Goal: Information Seeking & Learning: Understand process/instructions

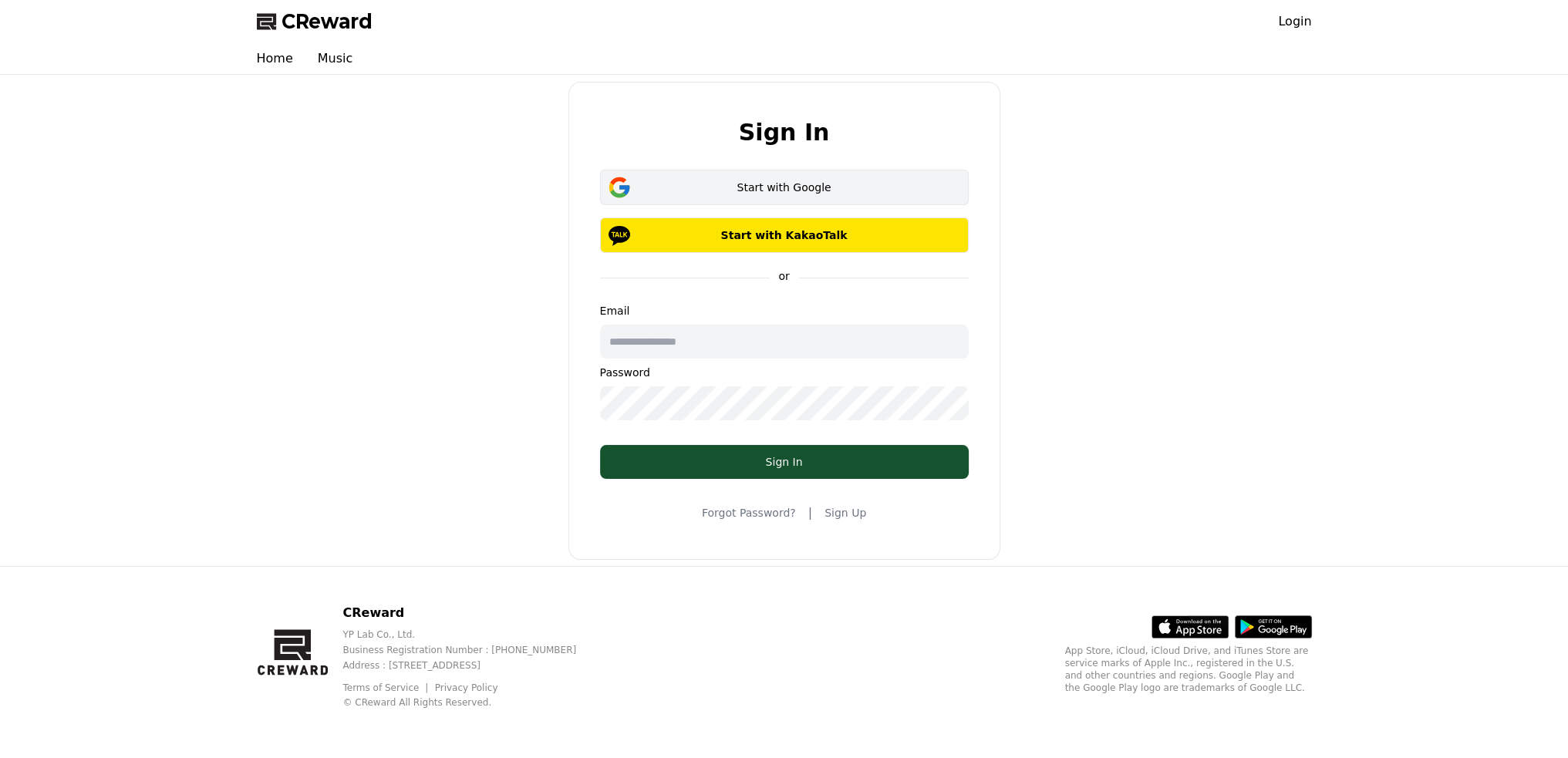
click at [0, 0] on div "CReward Login Home Music Sign In Start with Google Start with KakaoTalk or Emai…" at bounding box center [0, 0] width 0 height 0
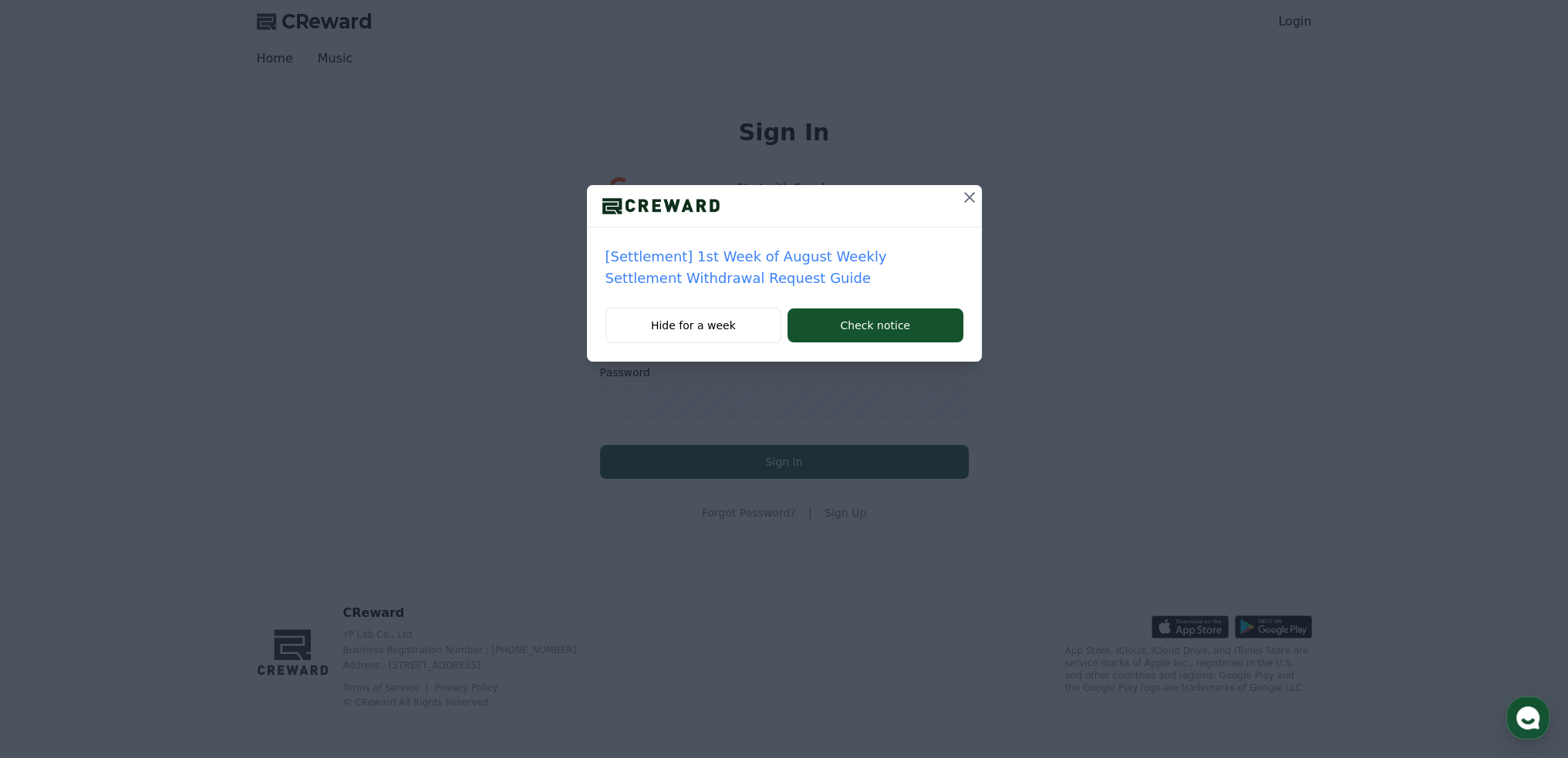
drag, startPoint x: 845, startPoint y: 280, endPoint x: 772, endPoint y: 269, distance: 73.8
click at [805, 273] on p "[Settlement] 1st Week of August Weekly Settlement Withdrawal Request Guide" at bounding box center [784, 267] width 358 height 43
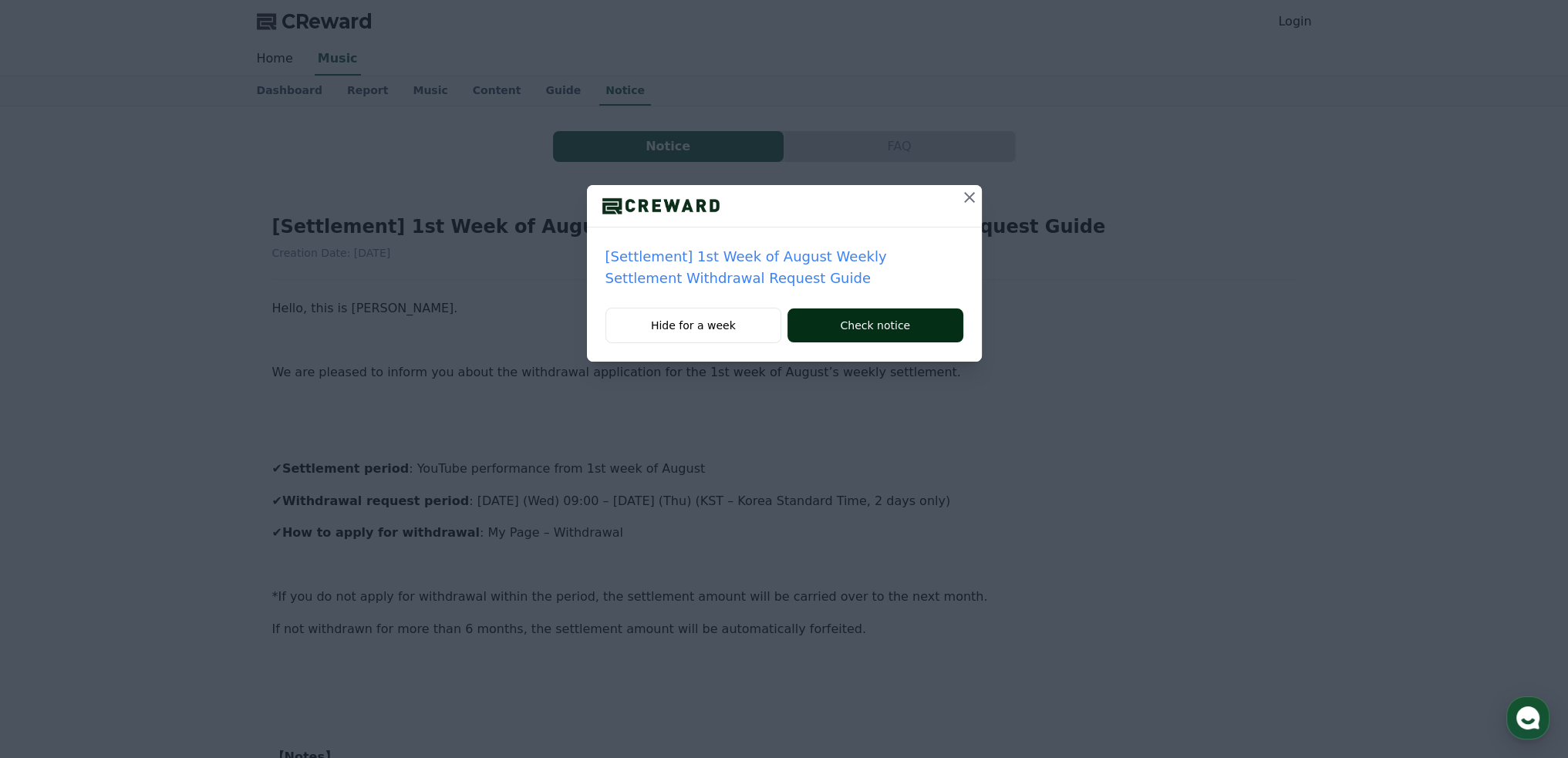
click at [893, 323] on button "Check notice" at bounding box center [875, 325] width 175 height 34
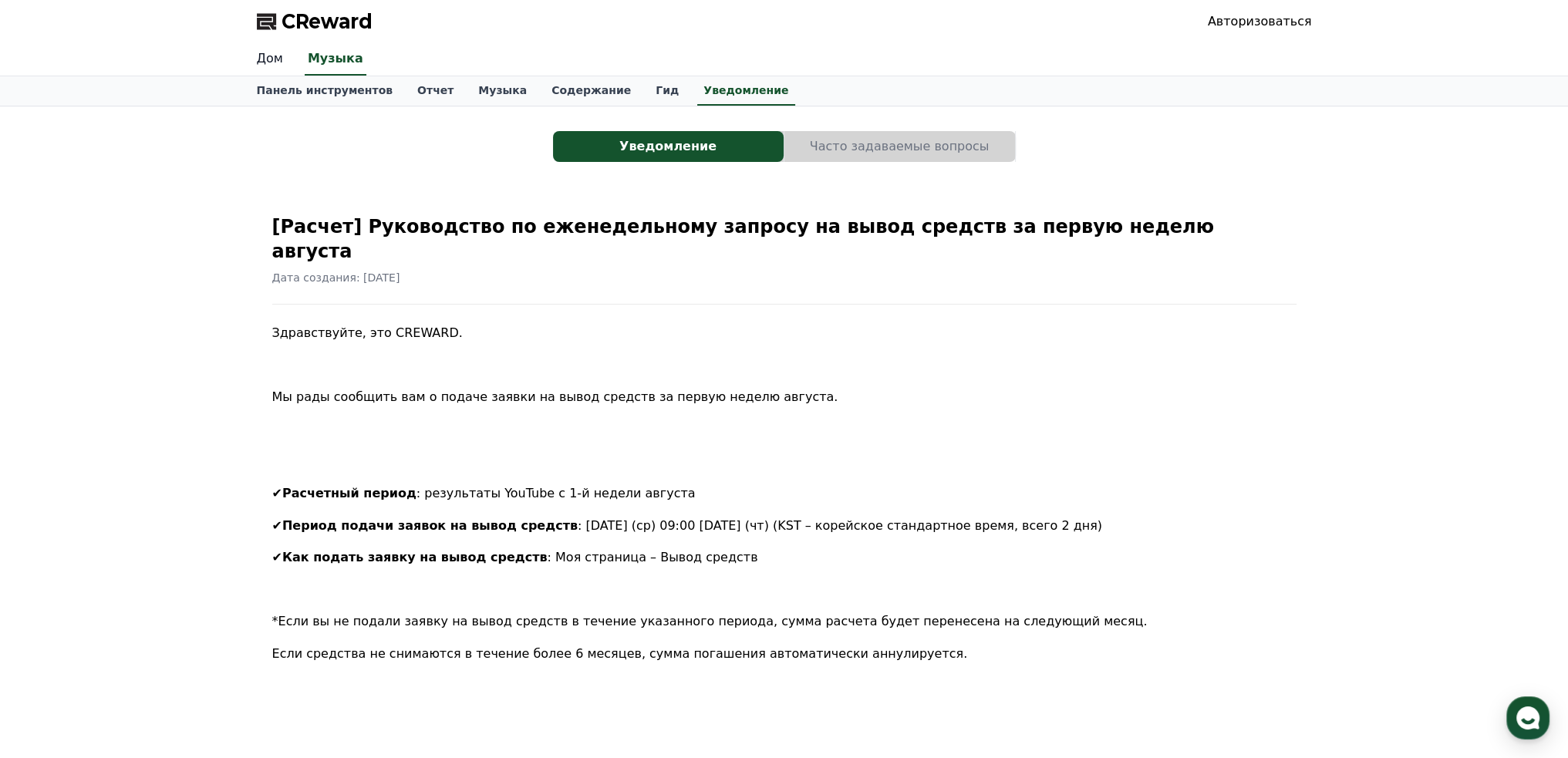
click at [278, 63] on font "Дом" at bounding box center [269, 58] width 26 height 15
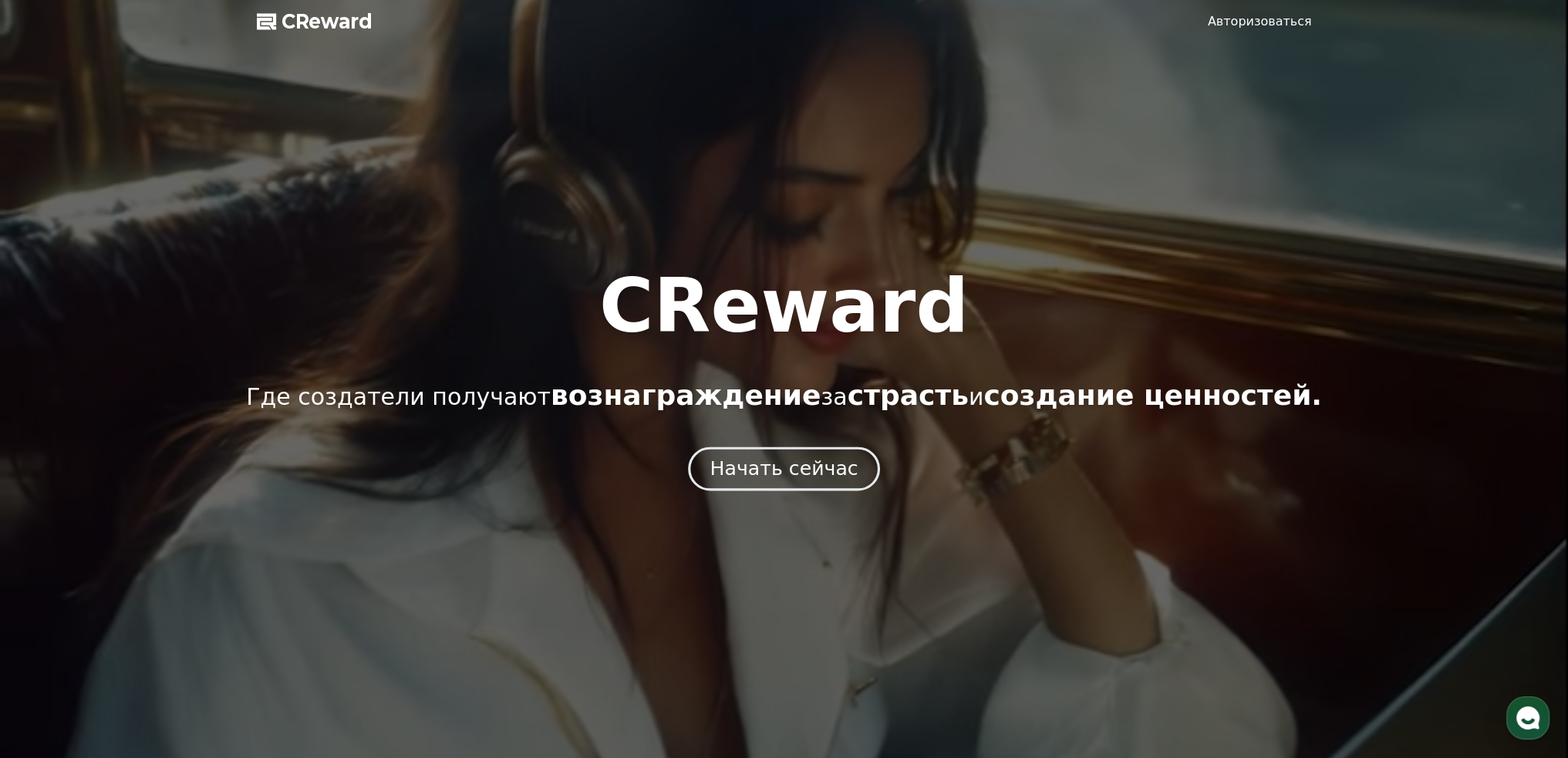
click at [777, 470] on font "Начать сейчас" at bounding box center [784, 468] width 148 height 22
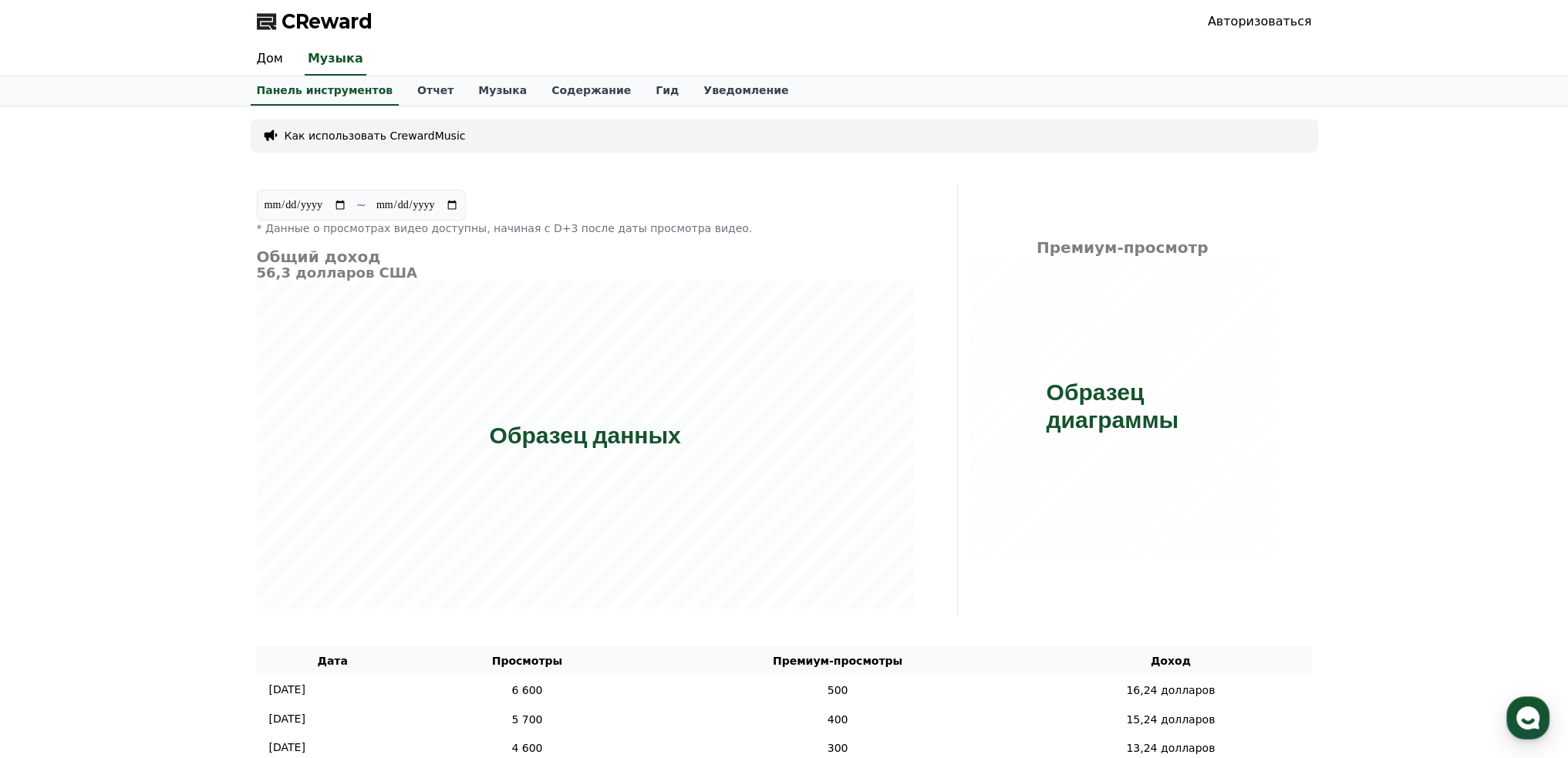
click at [1265, 20] on font "Авторизоваться" at bounding box center [1259, 21] width 104 height 15
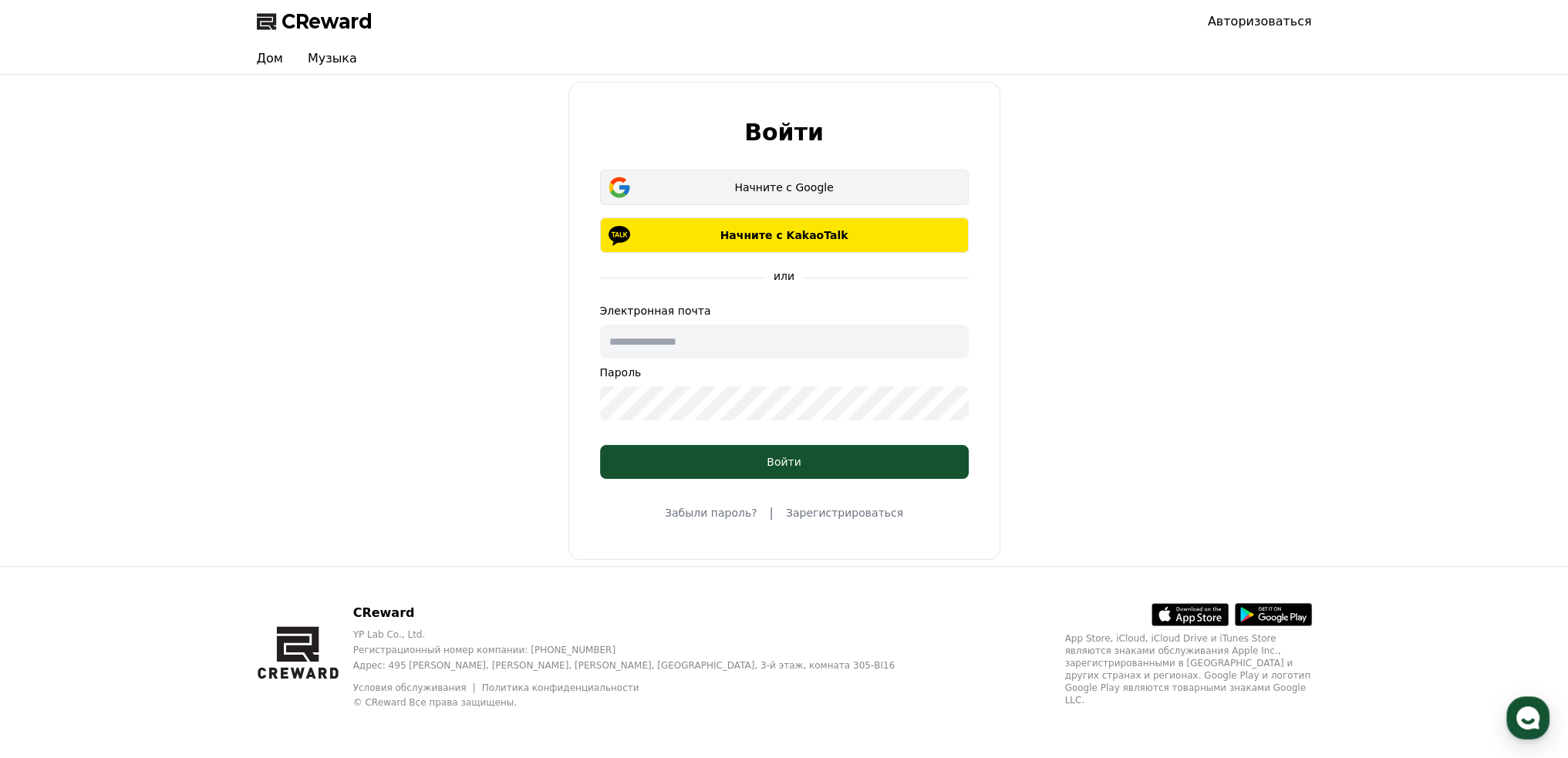
click at [796, 194] on font "Начните с Google" at bounding box center [783, 187] width 98 height 13
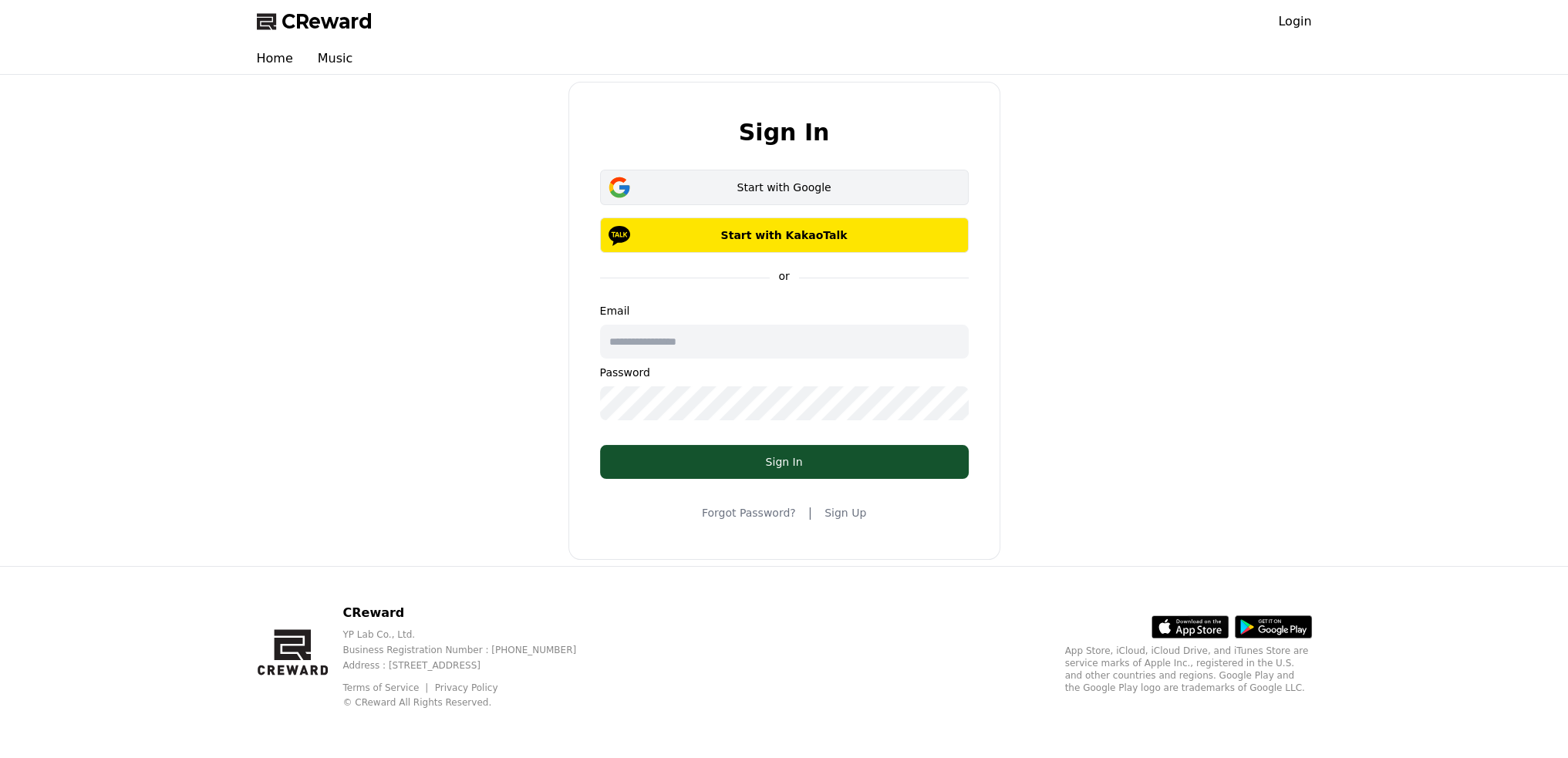
click at [815, 190] on div "Start with Google" at bounding box center [784, 187] width 324 height 16
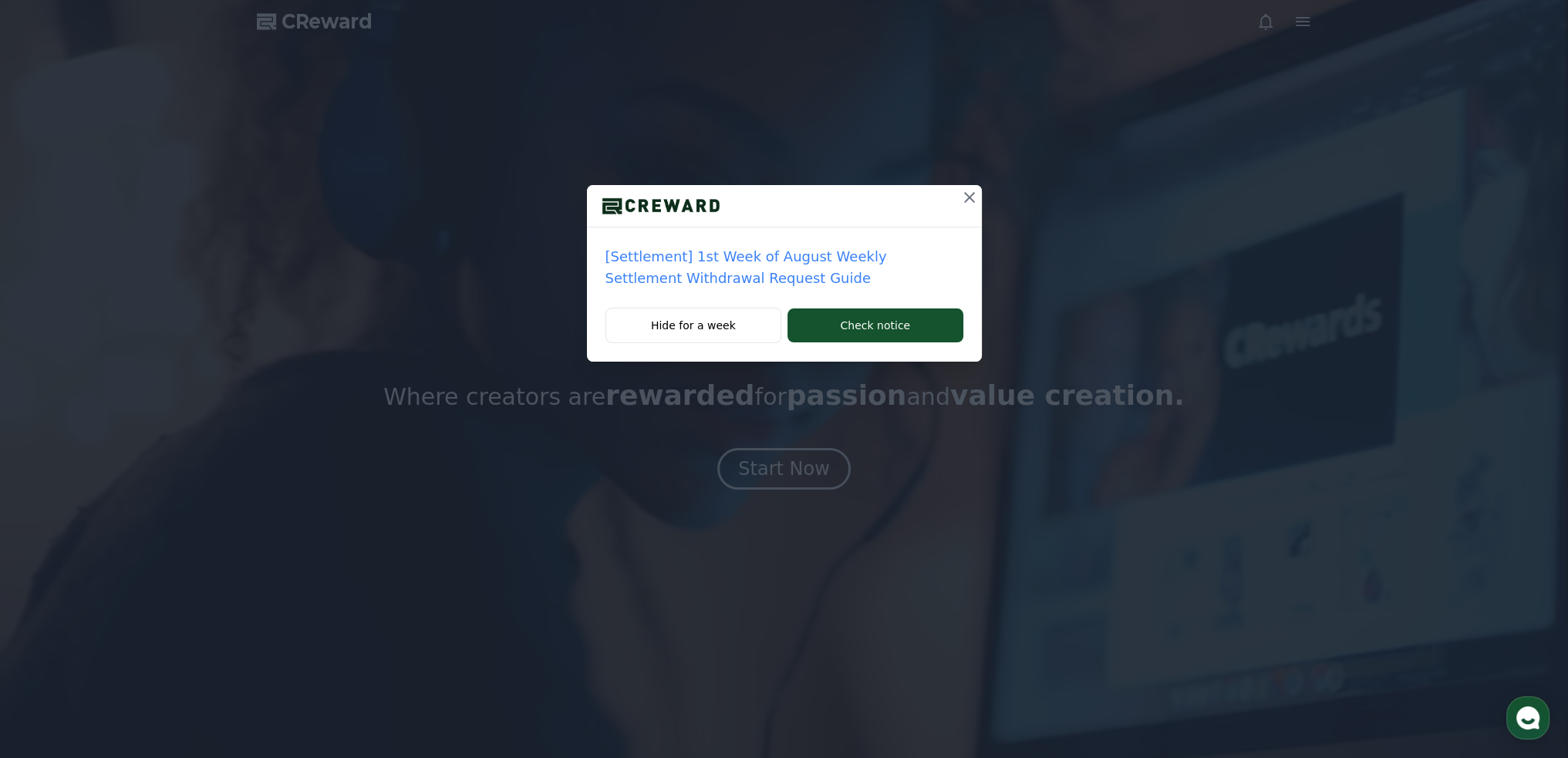
drag, startPoint x: 784, startPoint y: 283, endPoint x: 746, endPoint y: 290, distance: 38.6
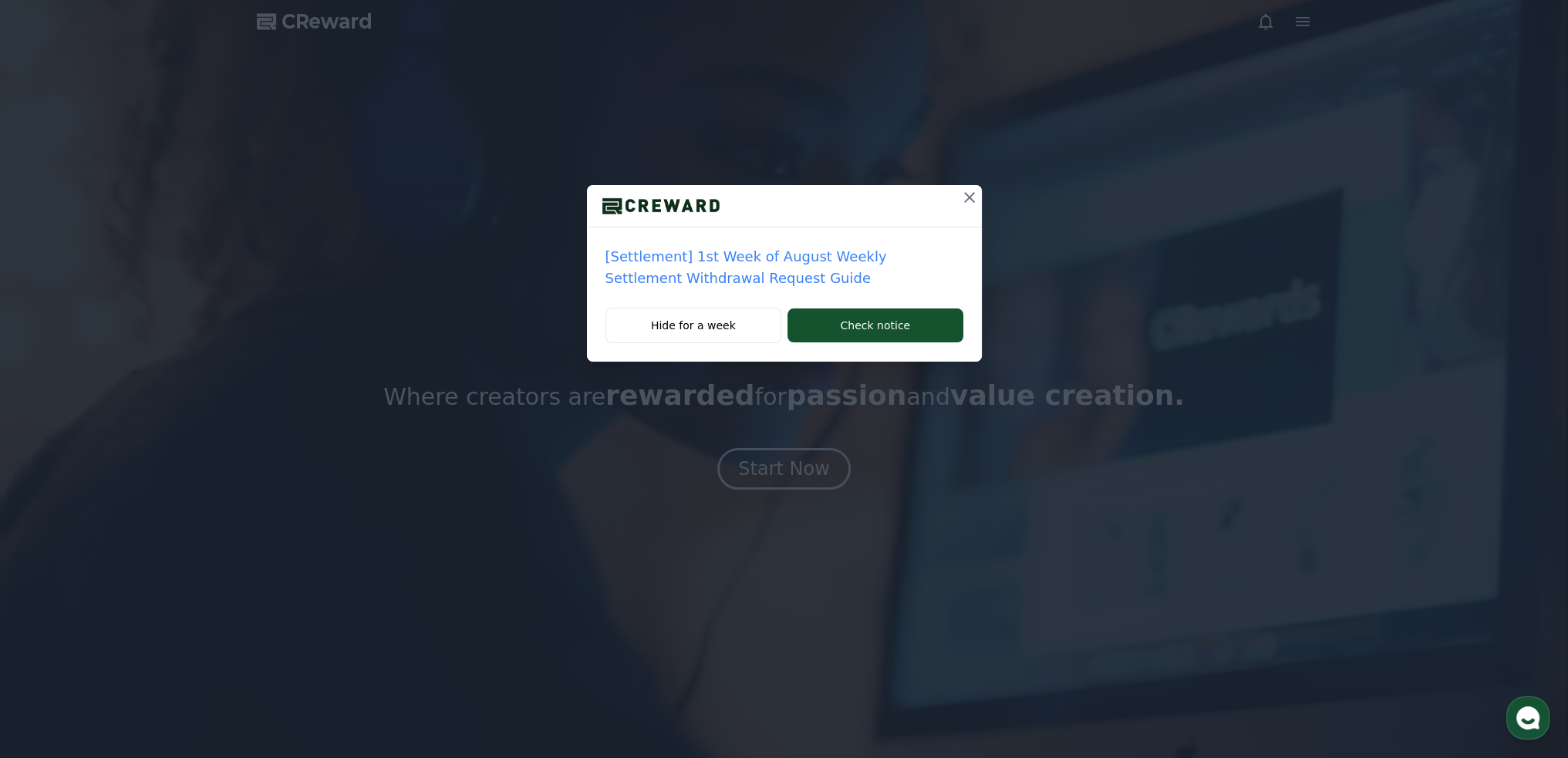
click at [747, 294] on div "[Settlement] 1st Week of August Weekly Settlement Withdrawal Request Guide" at bounding box center [784, 268] width 395 height 80
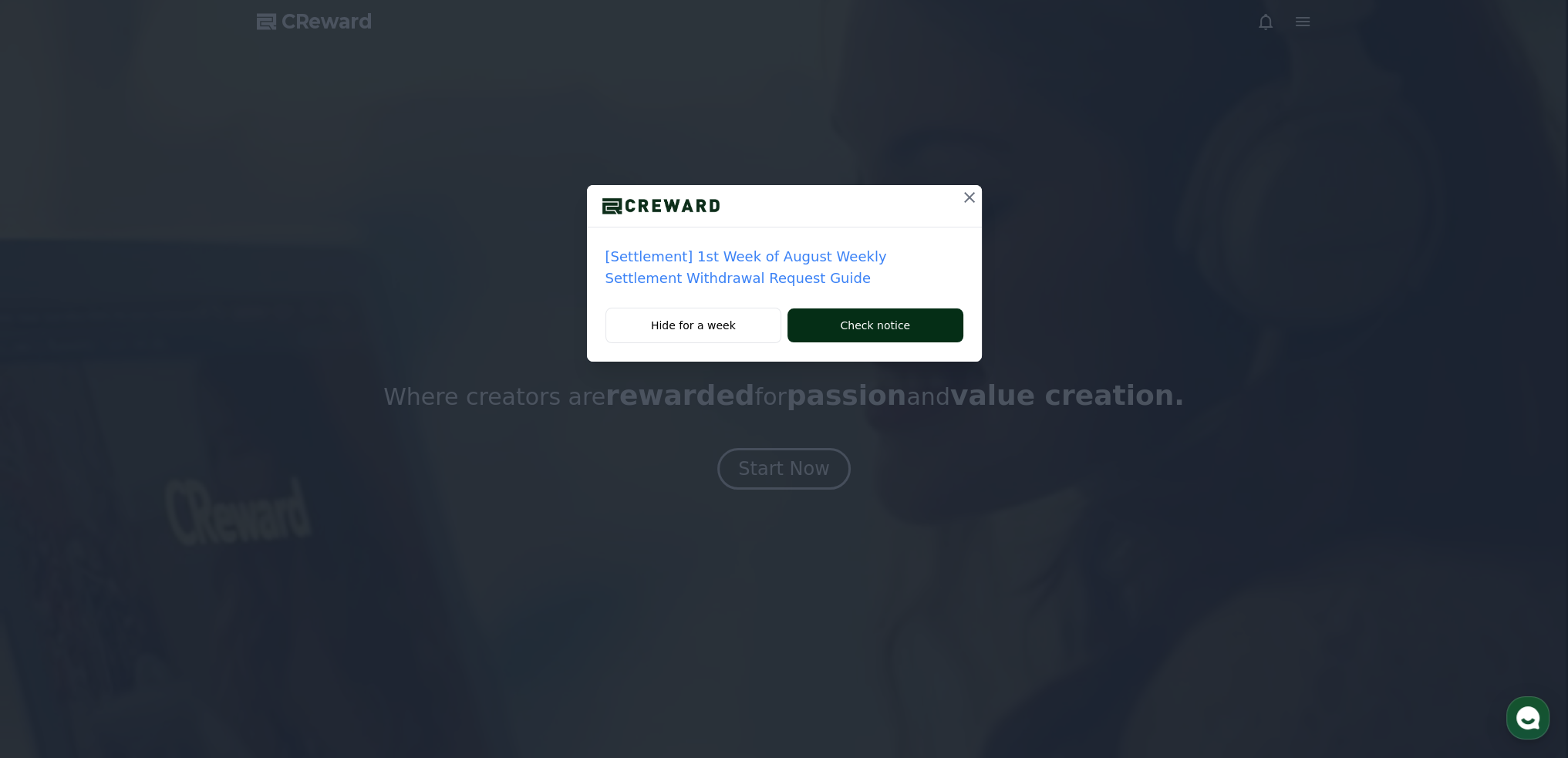
click at [840, 322] on button "Check notice" at bounding box center [875, 325] width 175 height 34
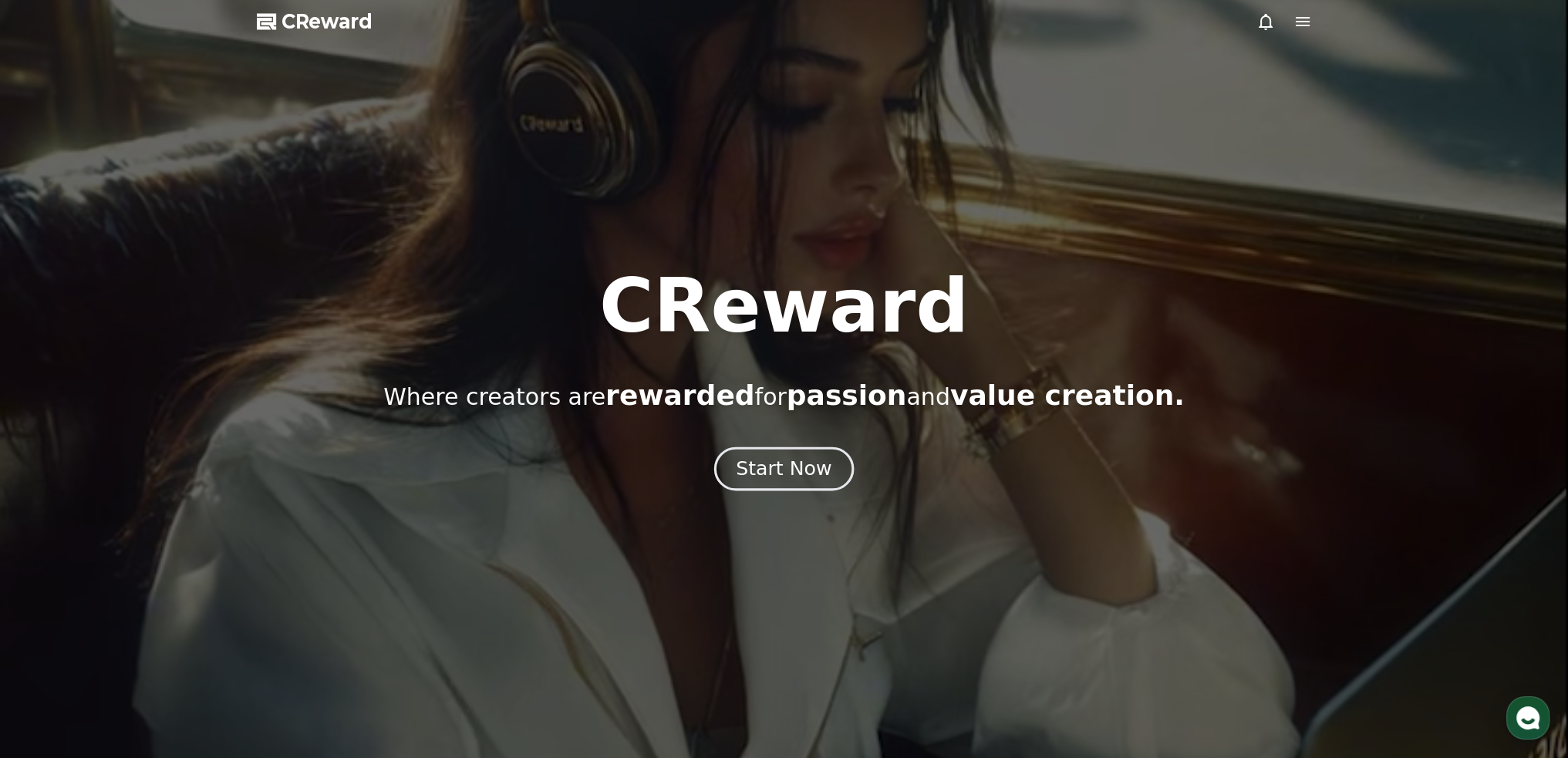
click at [803, 478] on div "Start Now" at bounding box center [783, 468] width 95 height 26
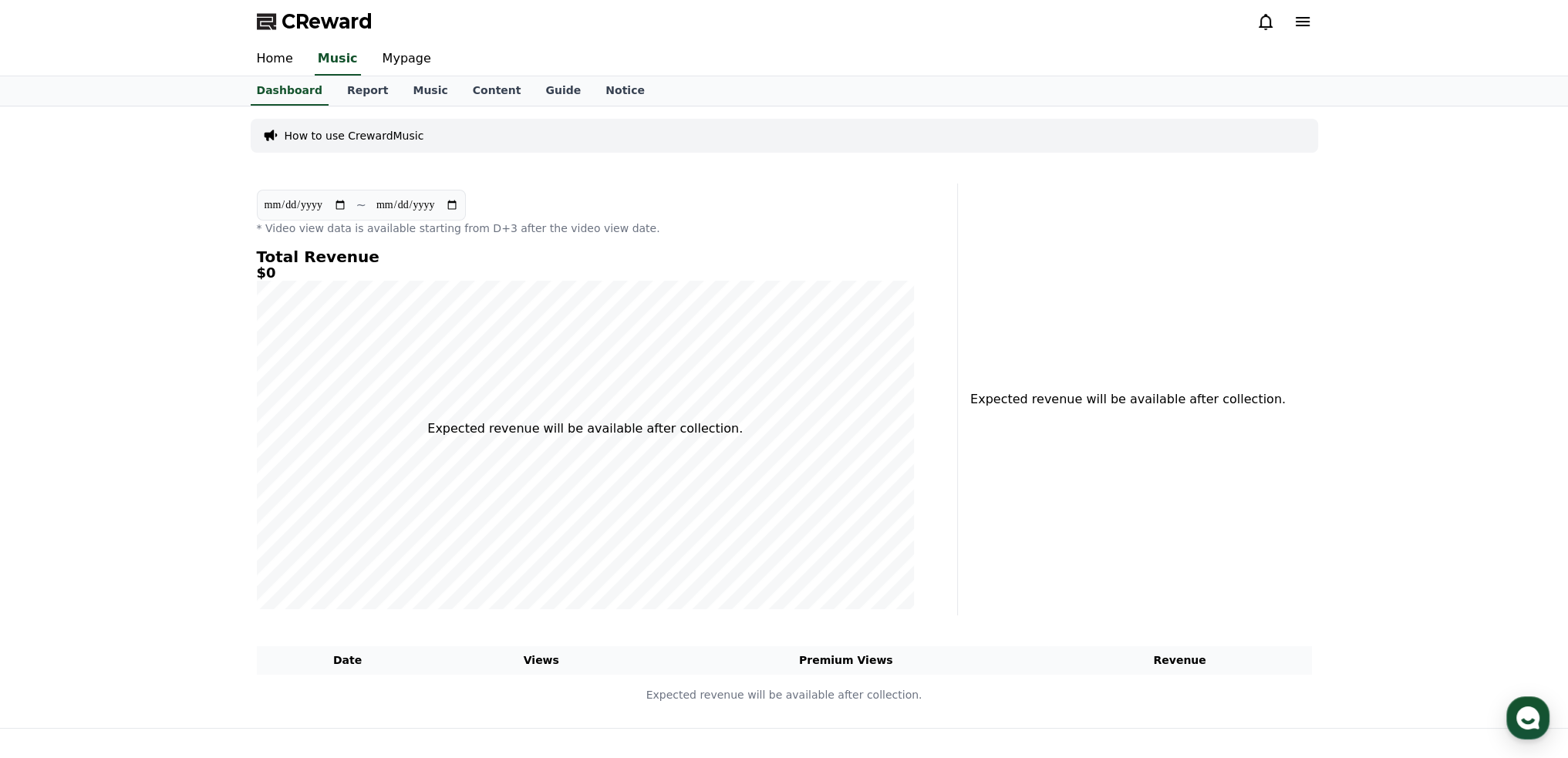
click at [1302, 18] on icon at bounding box center [1303, 22] width 14 height 9
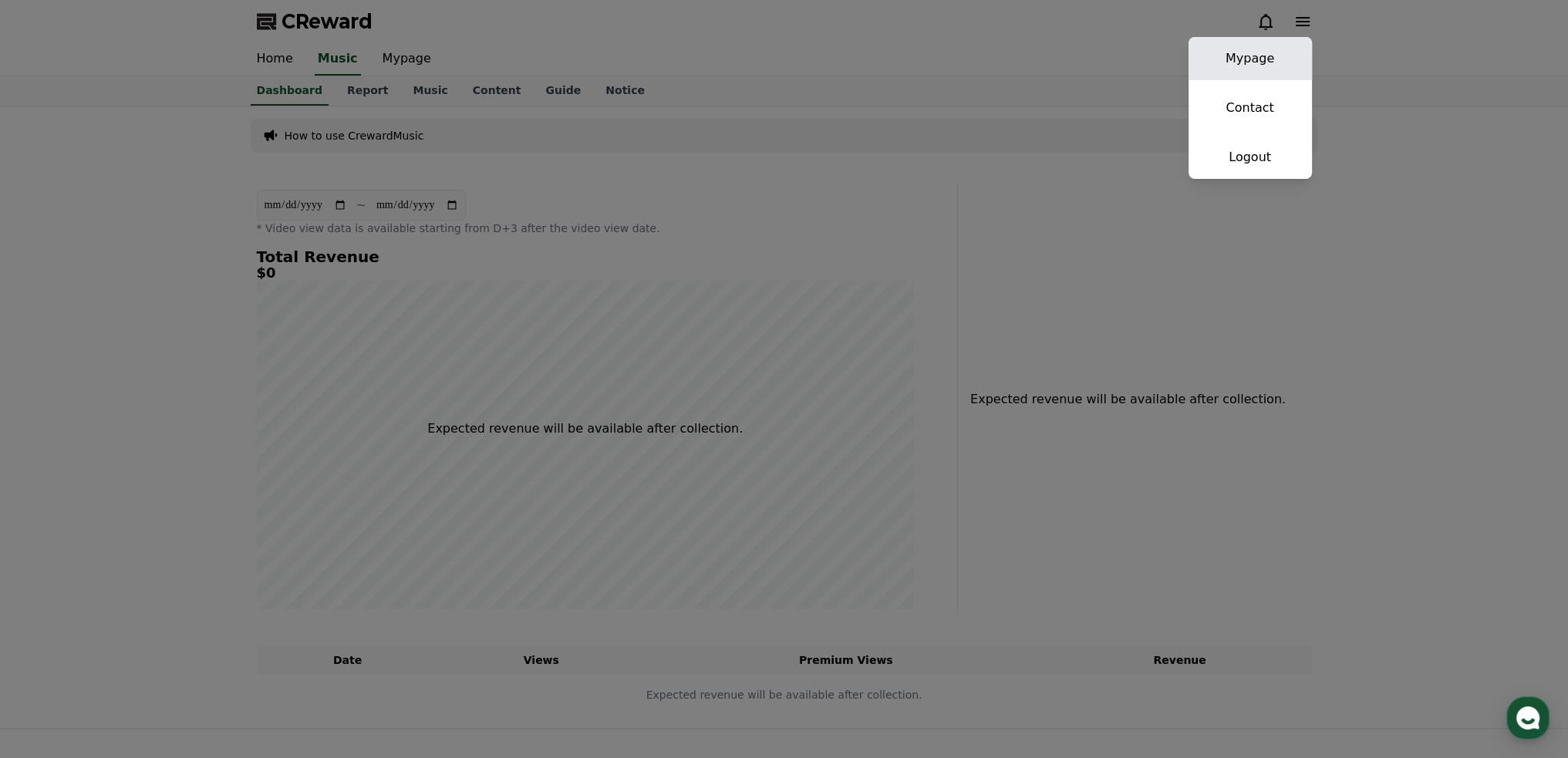
click at [1262, 50] on link "Mypage" at bounding box center [1250, 58] width 124 height 43
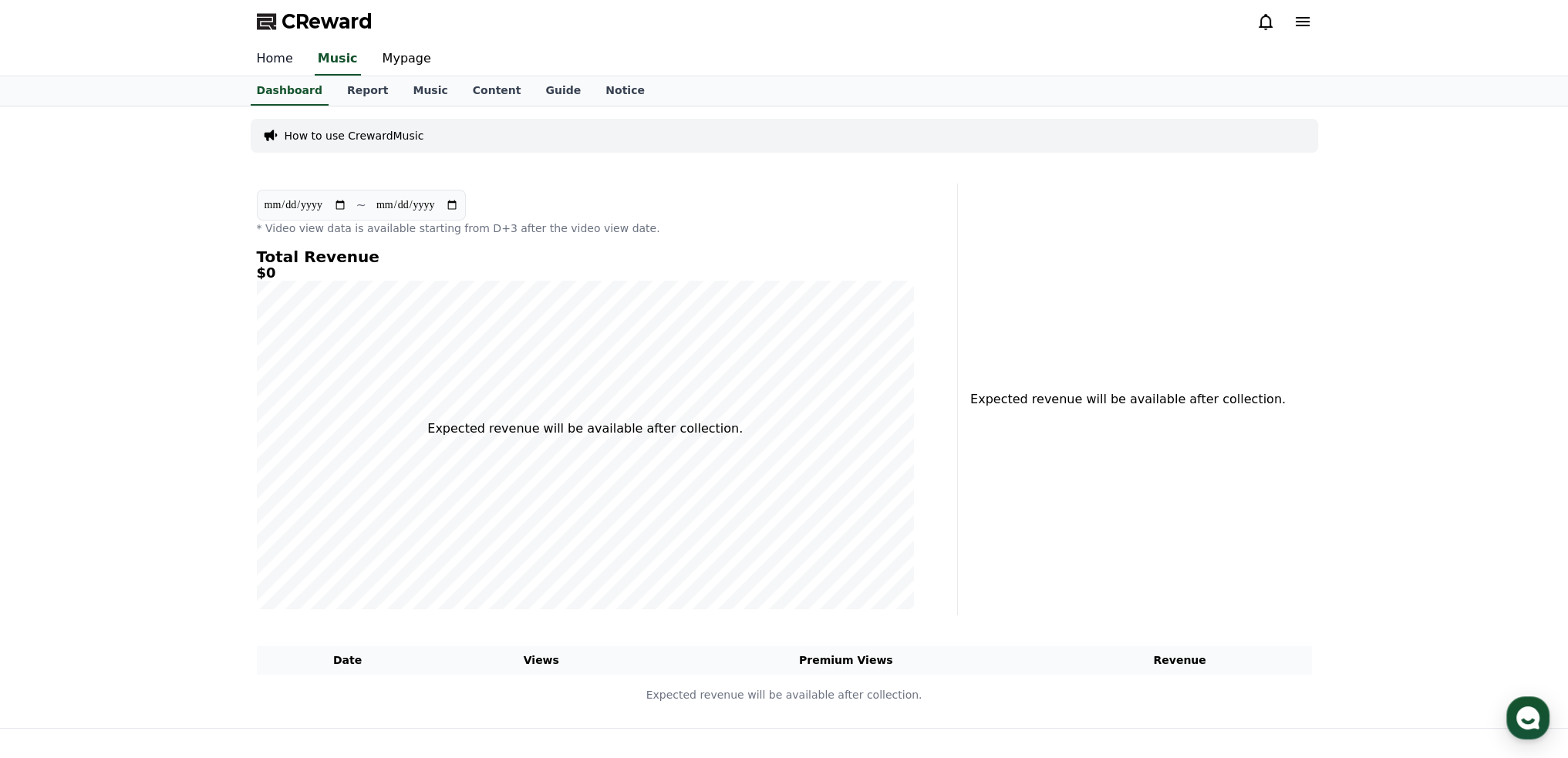
click at [289, 61] on link "Home" at bounding box center [274, 59] width 61 height 32
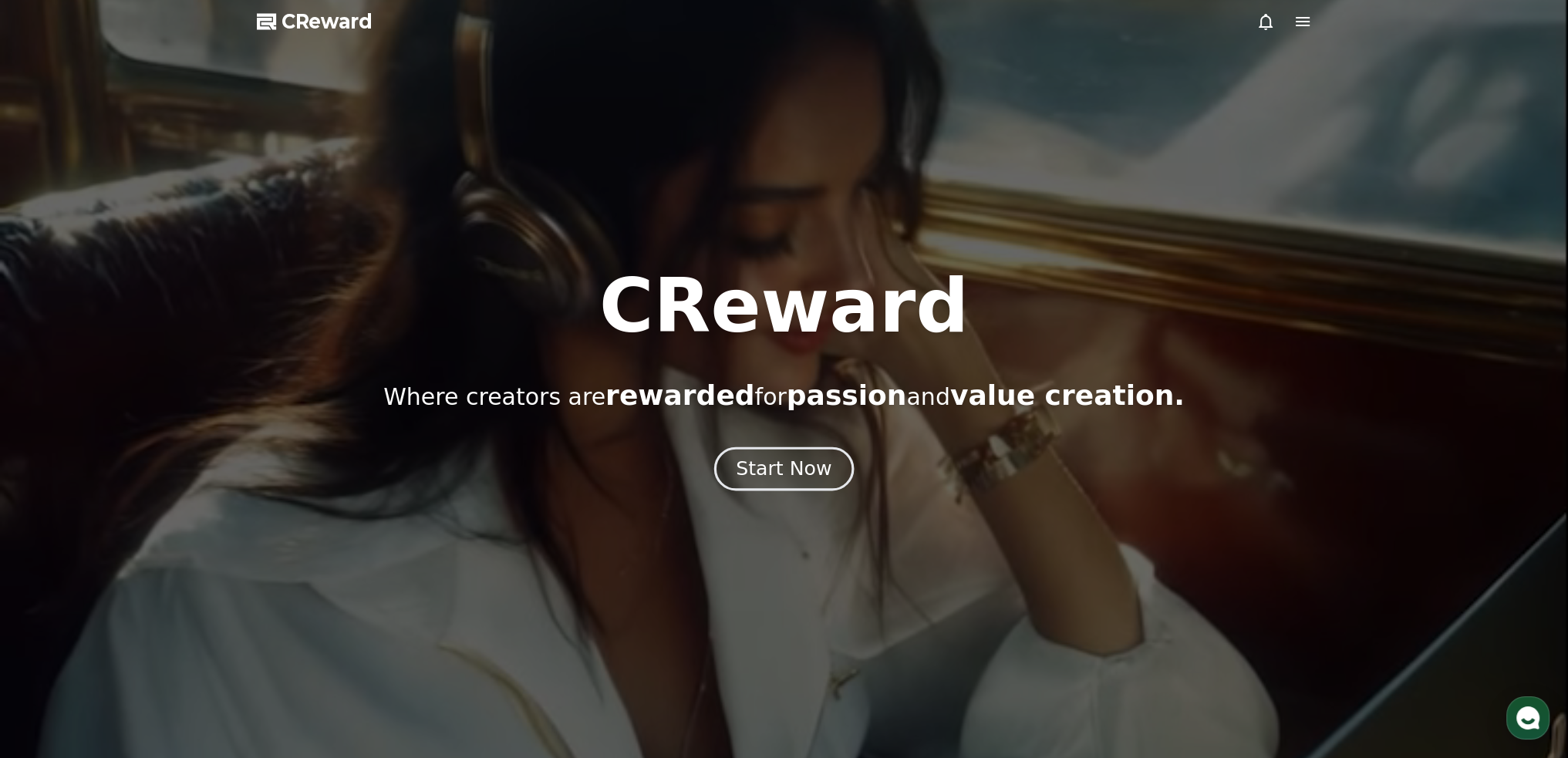
click at [789, 457] on div "Start Now" at bounding box center [783, 468] width 95 height 26
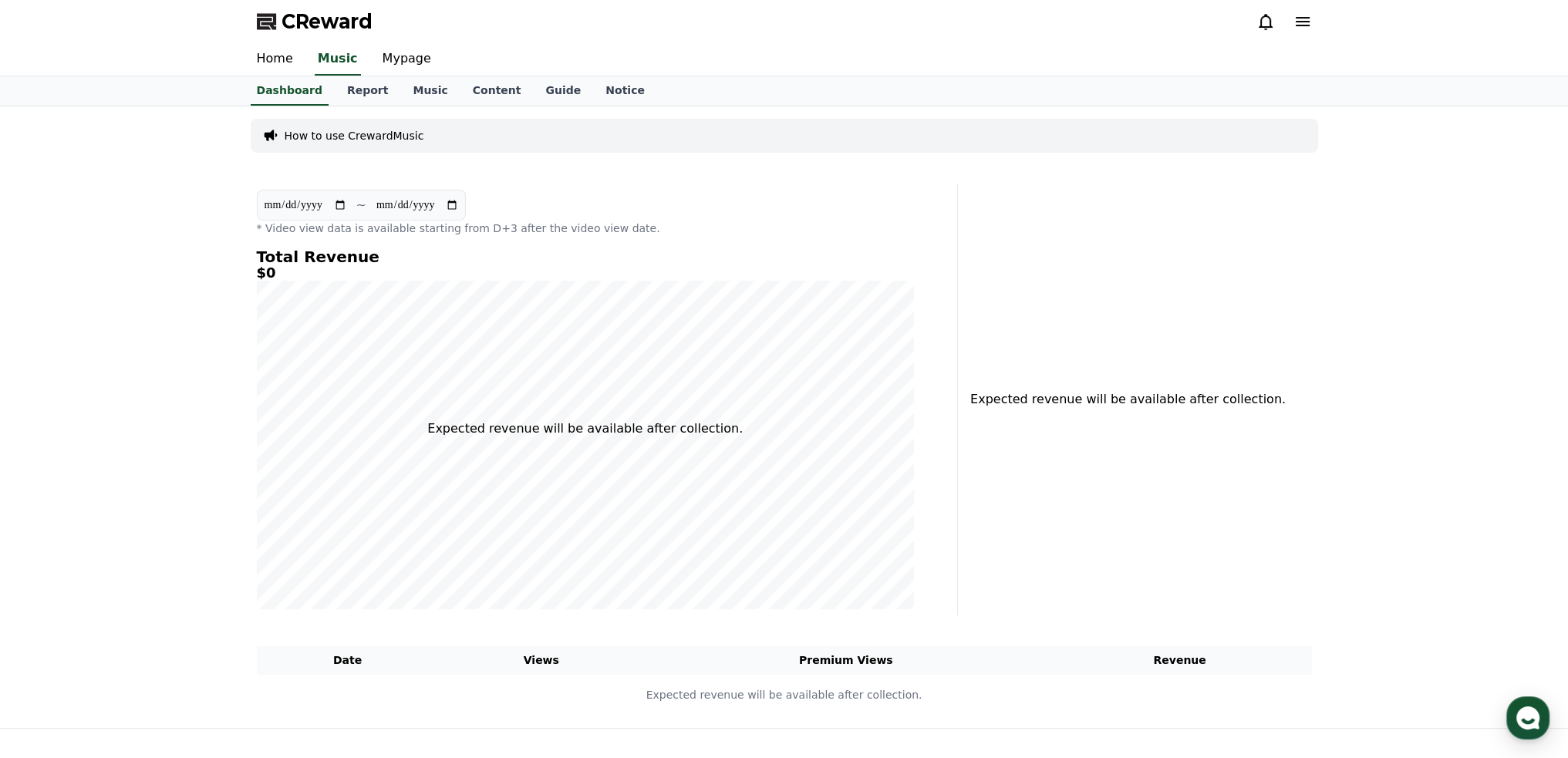
click at [370, 131] on p "How to use CrewardMusic" at bounding box center [354, 136] width 139 height 16
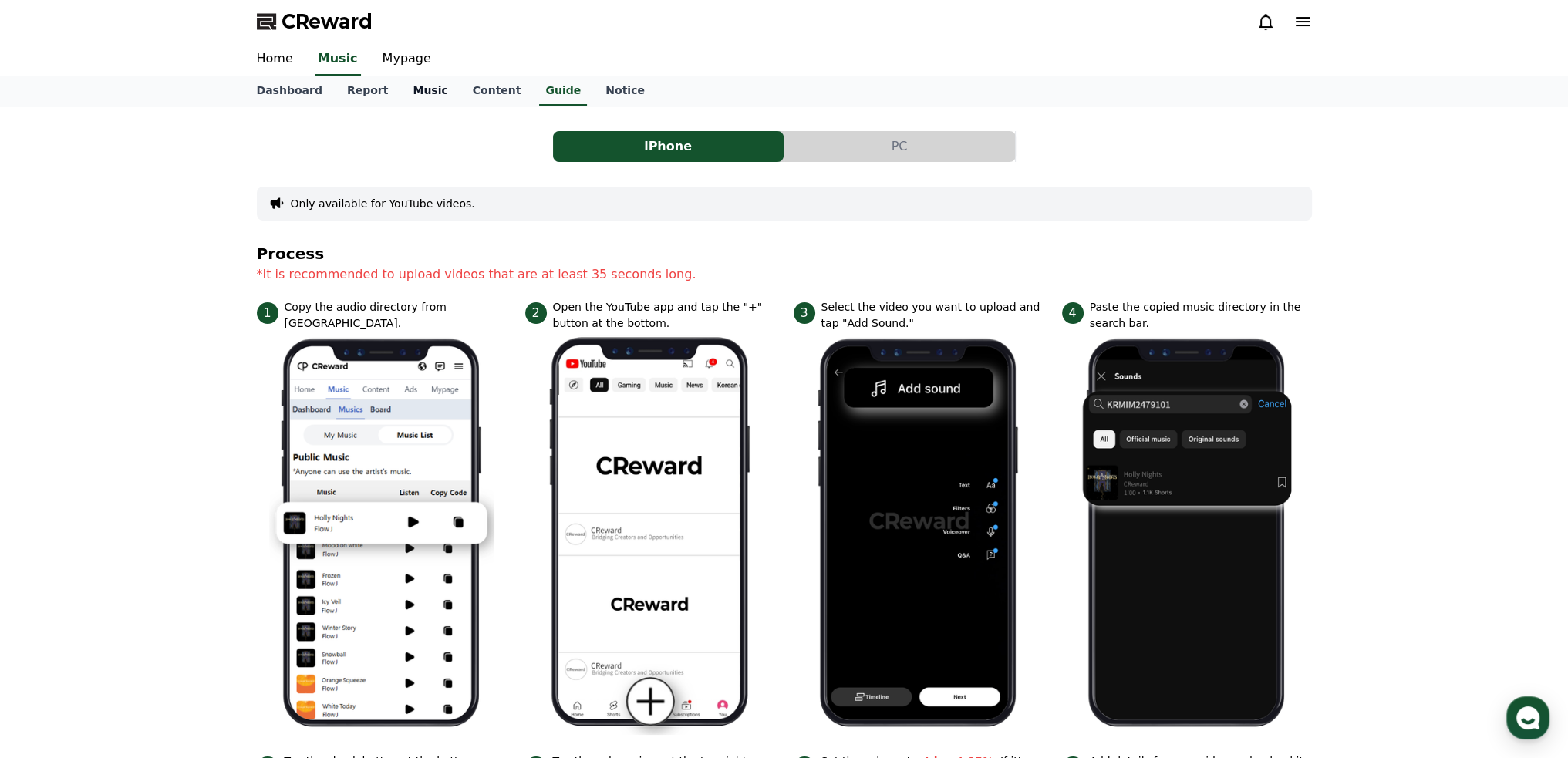
click at [412, 91] on link "Music" at bounding box center [429, 91] width 59 height 29
click at [879, 143] on button "PC" at bounding box center [899, 146] width 231 height 31
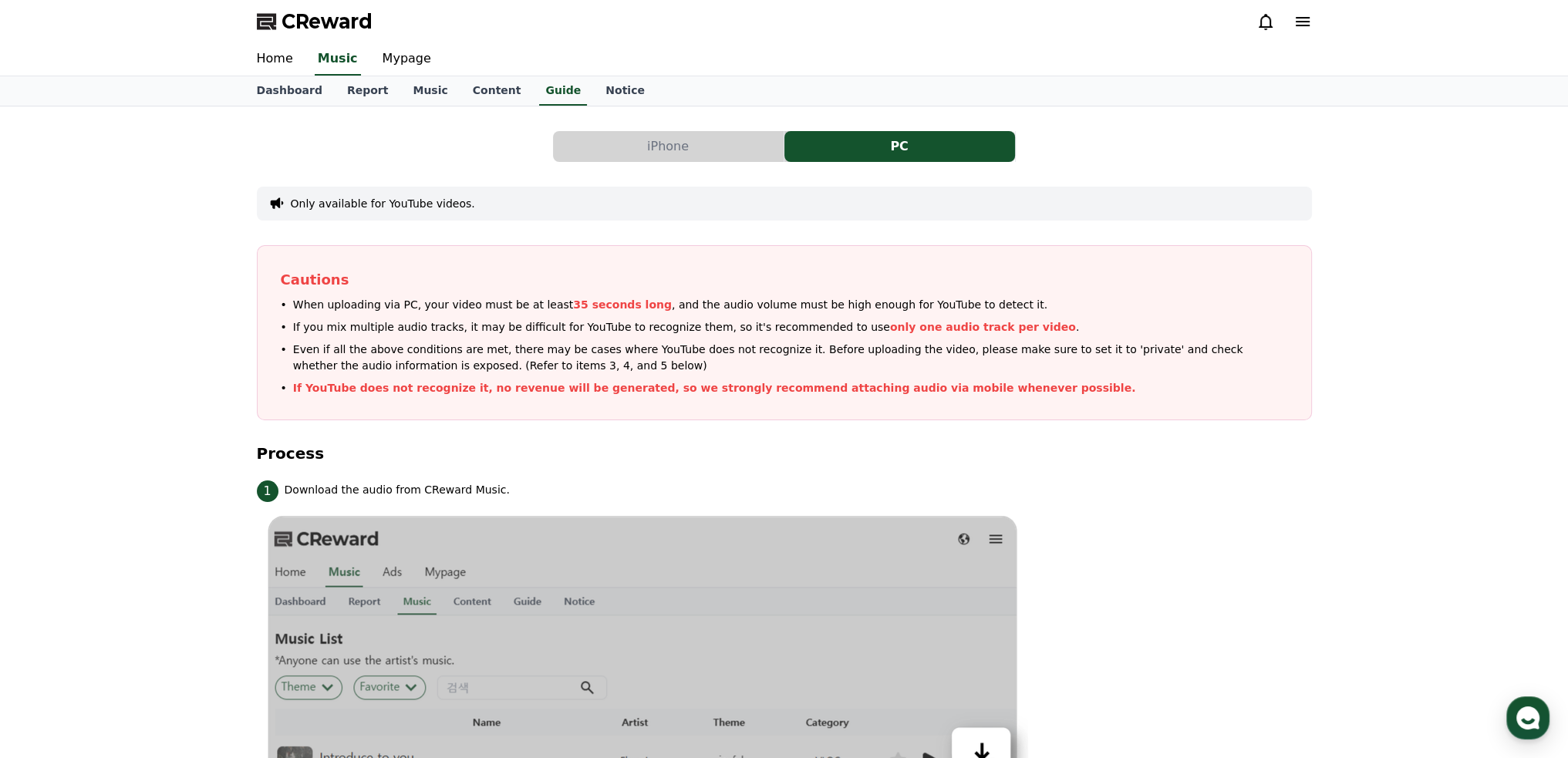
click at [879, 143] on button "PC" at bounding box center [899, 146] width 231 height 31
click at [407, 93] on link "Music" at bounding box center [429, 91] width 59 height 29
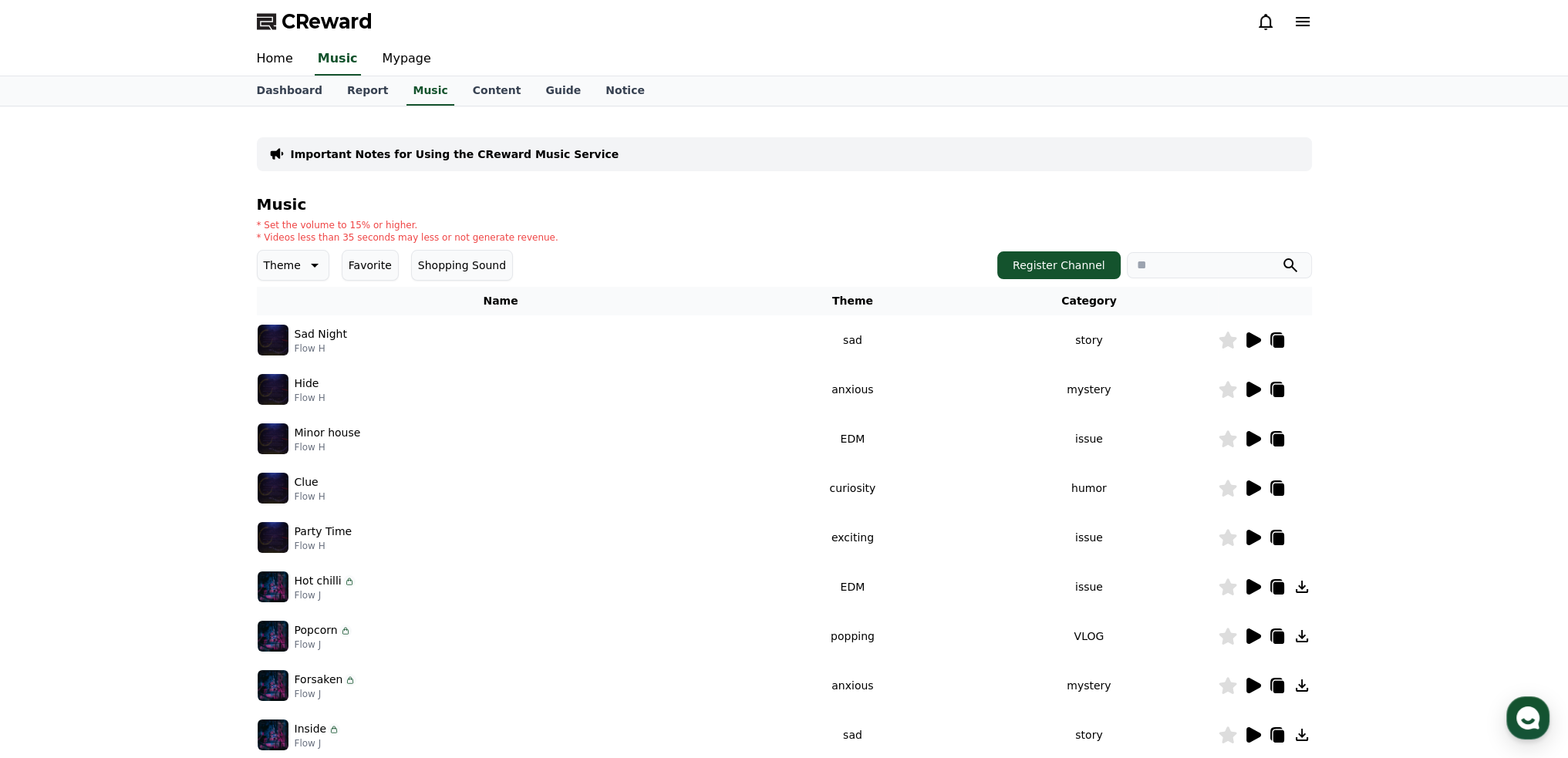
click at [1256, 340] on icon at bounding box center [1253, 340] width 15 height 16
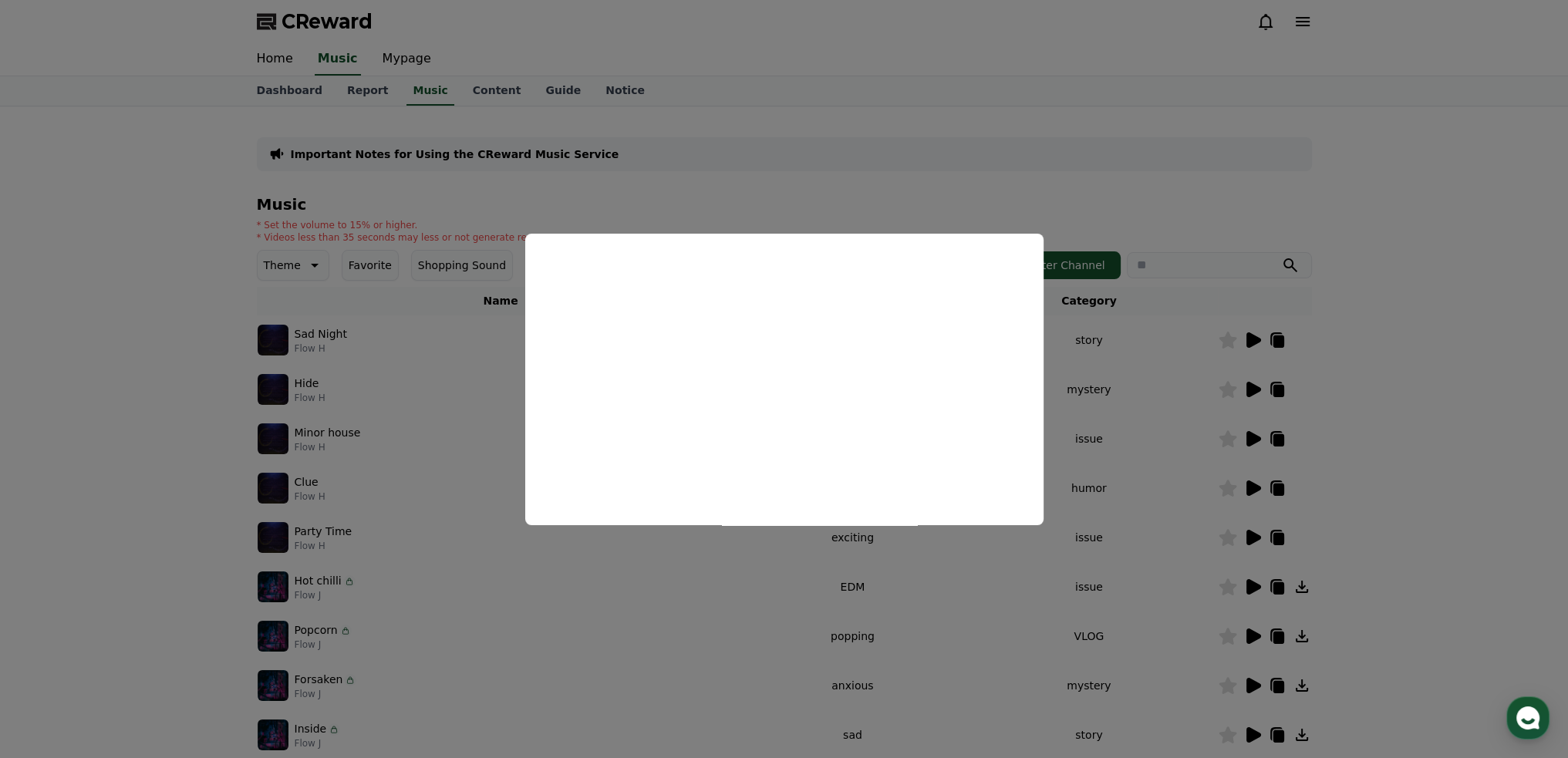
click at [1456, 98] on button "close modal" at bounding box center [784, 379] width 1568 height 758
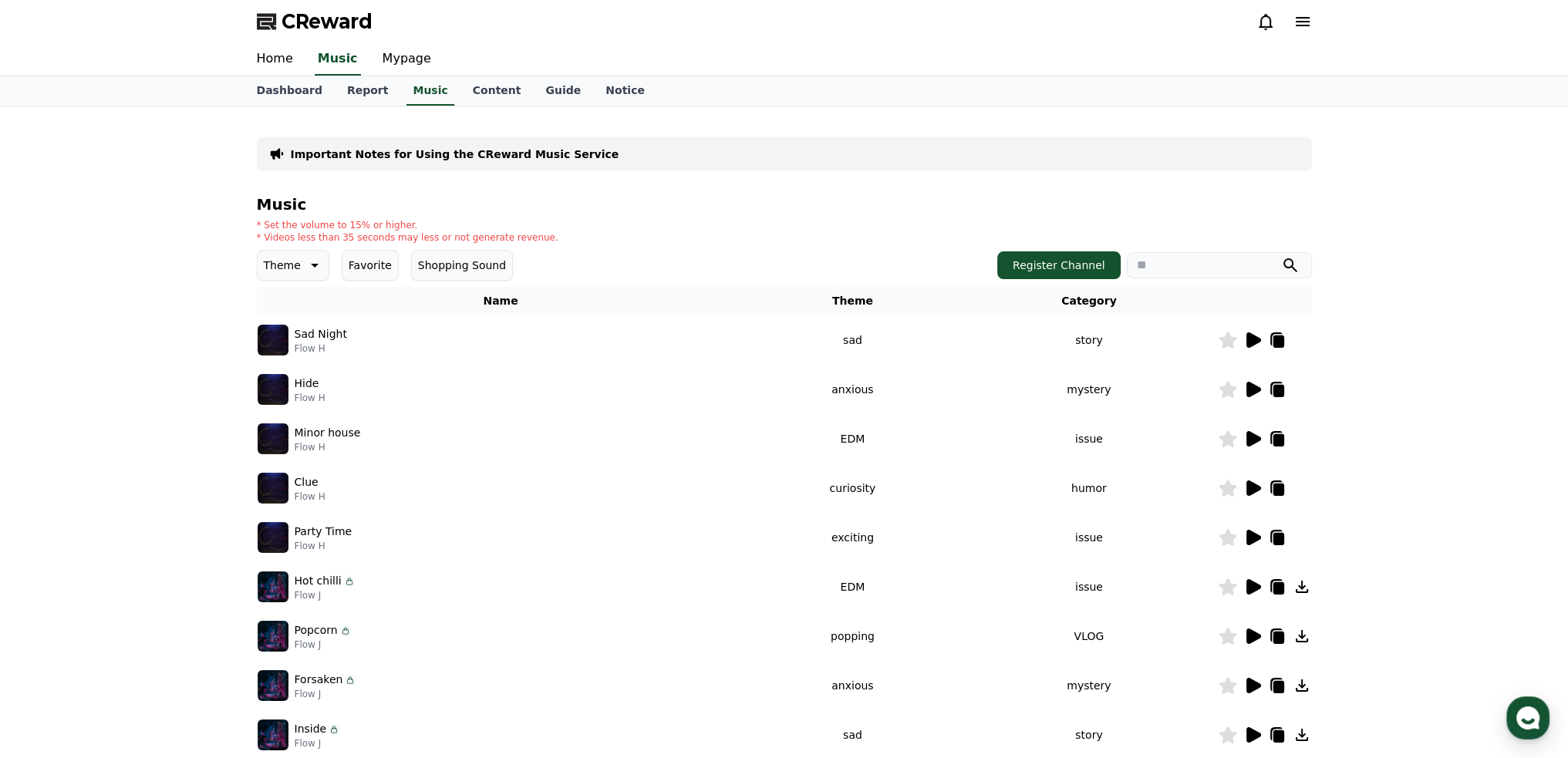
click at [1310, 219] on div "* Set the volume to 15% or higher. * Videos less than 35 seconds may less or no…" at bounding box center [784, 231] width 1055 height 24
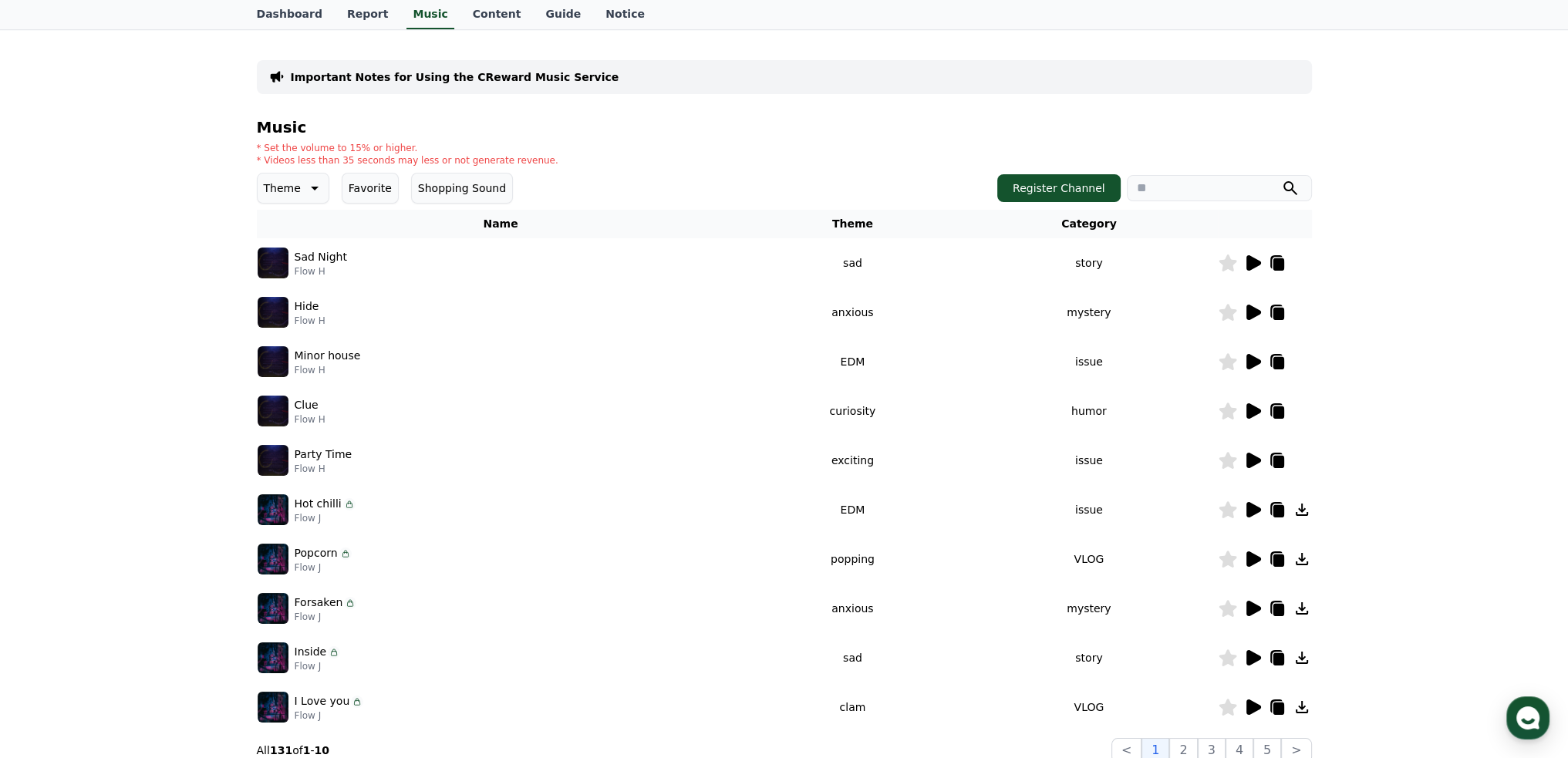
click at [314, 415] on p "Flow H" at bounding box center [310, 420] width 31 height 13
click at [1253, 409] on icon at bounding box center [1253, 411] width 15 height 16
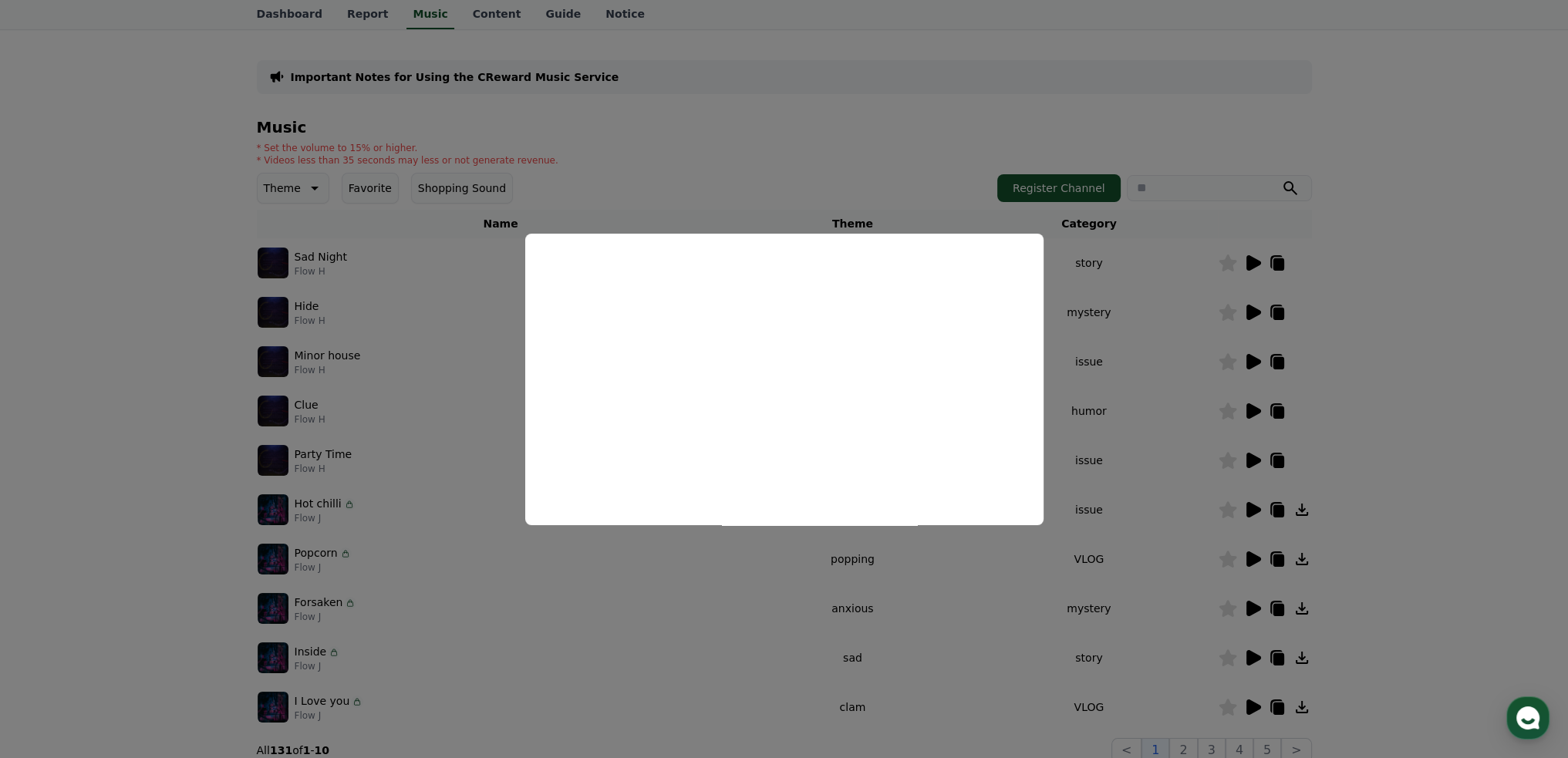
click at [1191, 292] on button "close modal" at bounding box center [784, 379] width 1568 height 758
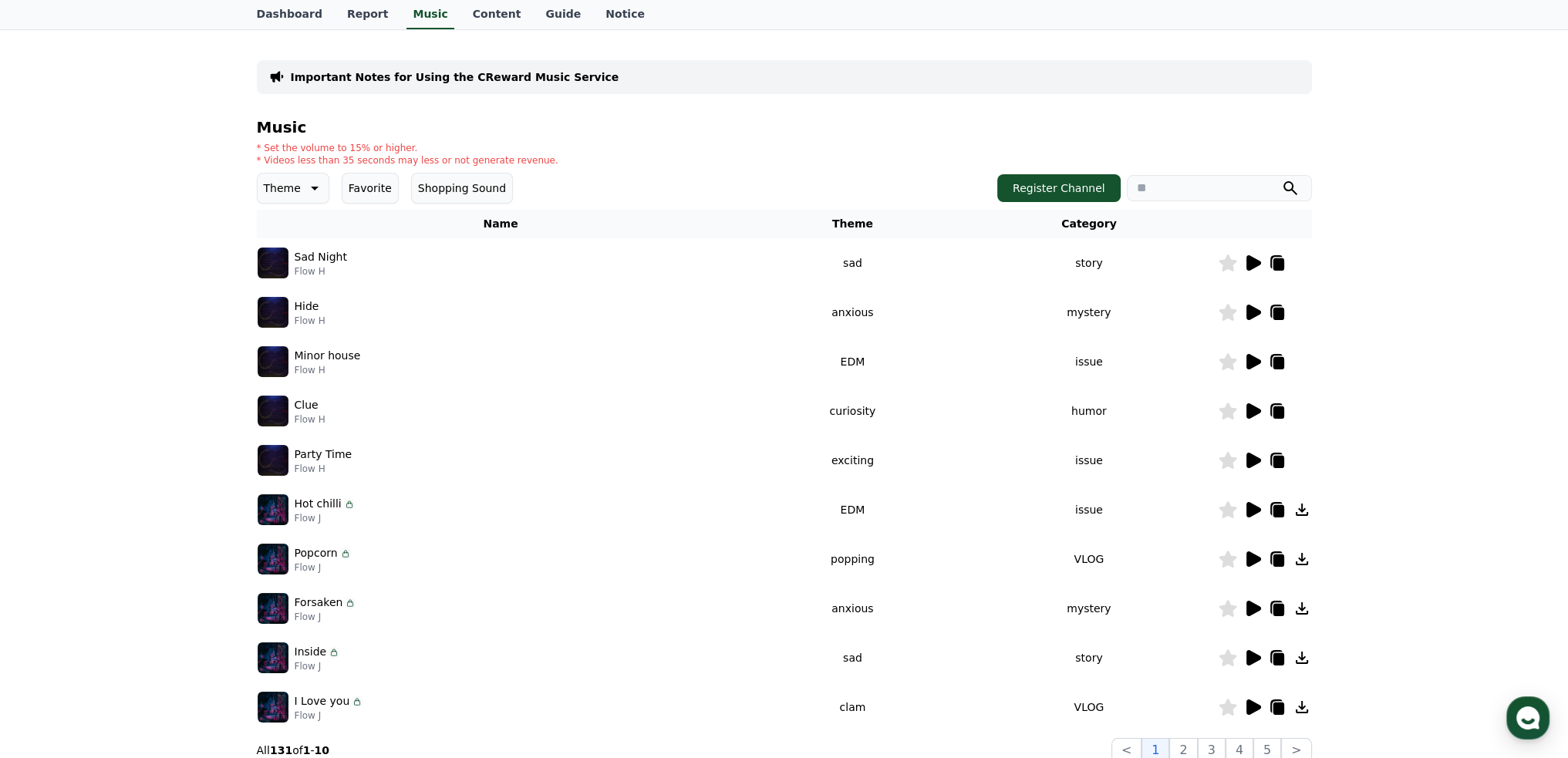
scroll to position [0, 0]
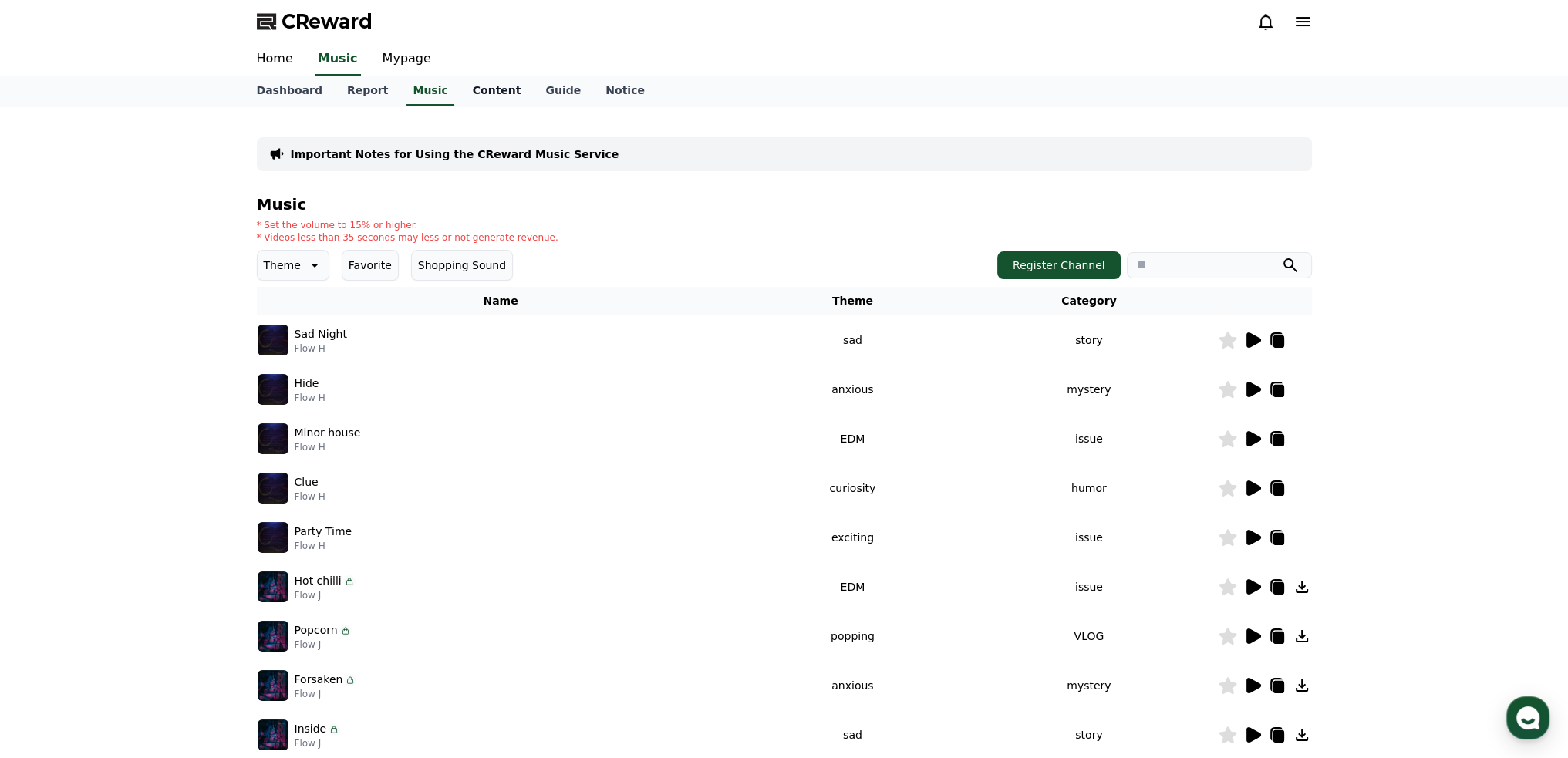
click at [461, 91] on link "Content" at bounding box center [497, 91] width 73 height 29
click at [533, 97] on link "Guide" at bounding box center [563, 91] width 60 height 29
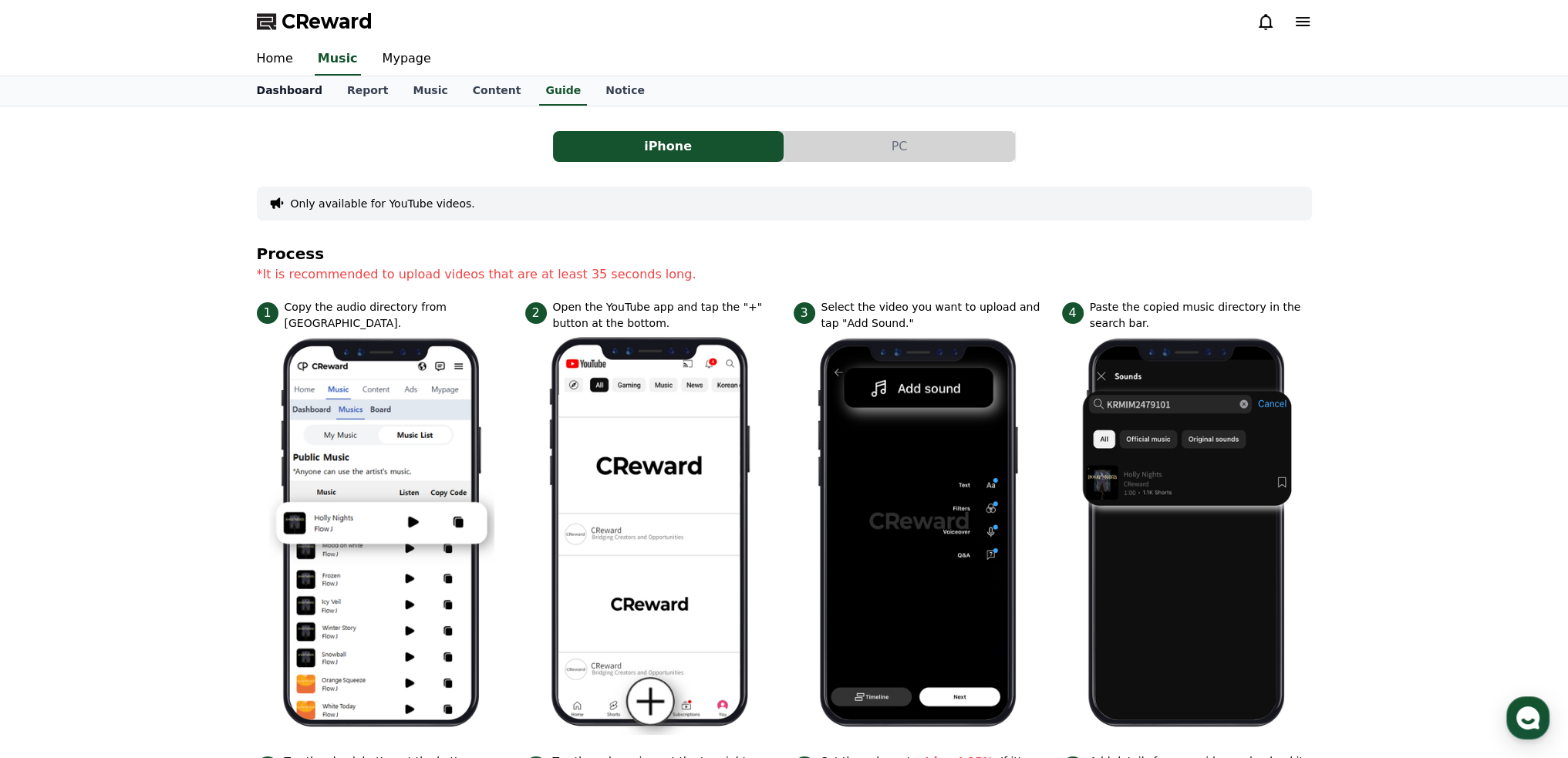
click at [269, 90] on link "Dashboard" at bounding box center [289, 91] width 91 height 29
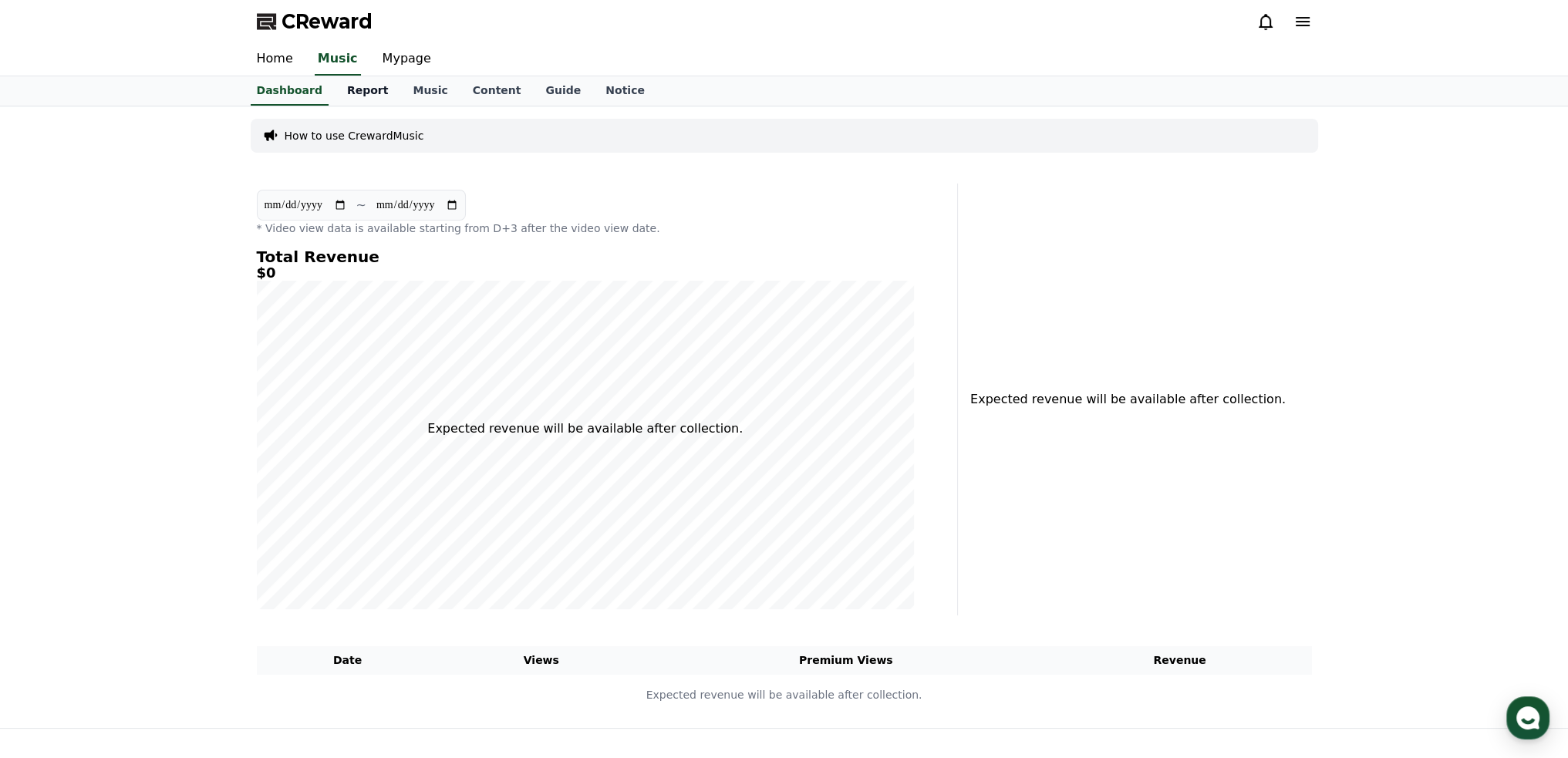
click at [349, 92] on link "Report" at bounding box center [368, 91] width 66 height 29
click at [414, 92] on link "Music" at bounding box center [429, 91] width 59 height 29
click at [481, 94] on link "Content" at bounding box center [497, 91] width 73 height 29
click at [535, 94] on link "Guide" at bounding box center [563, 91] width 60 height 29
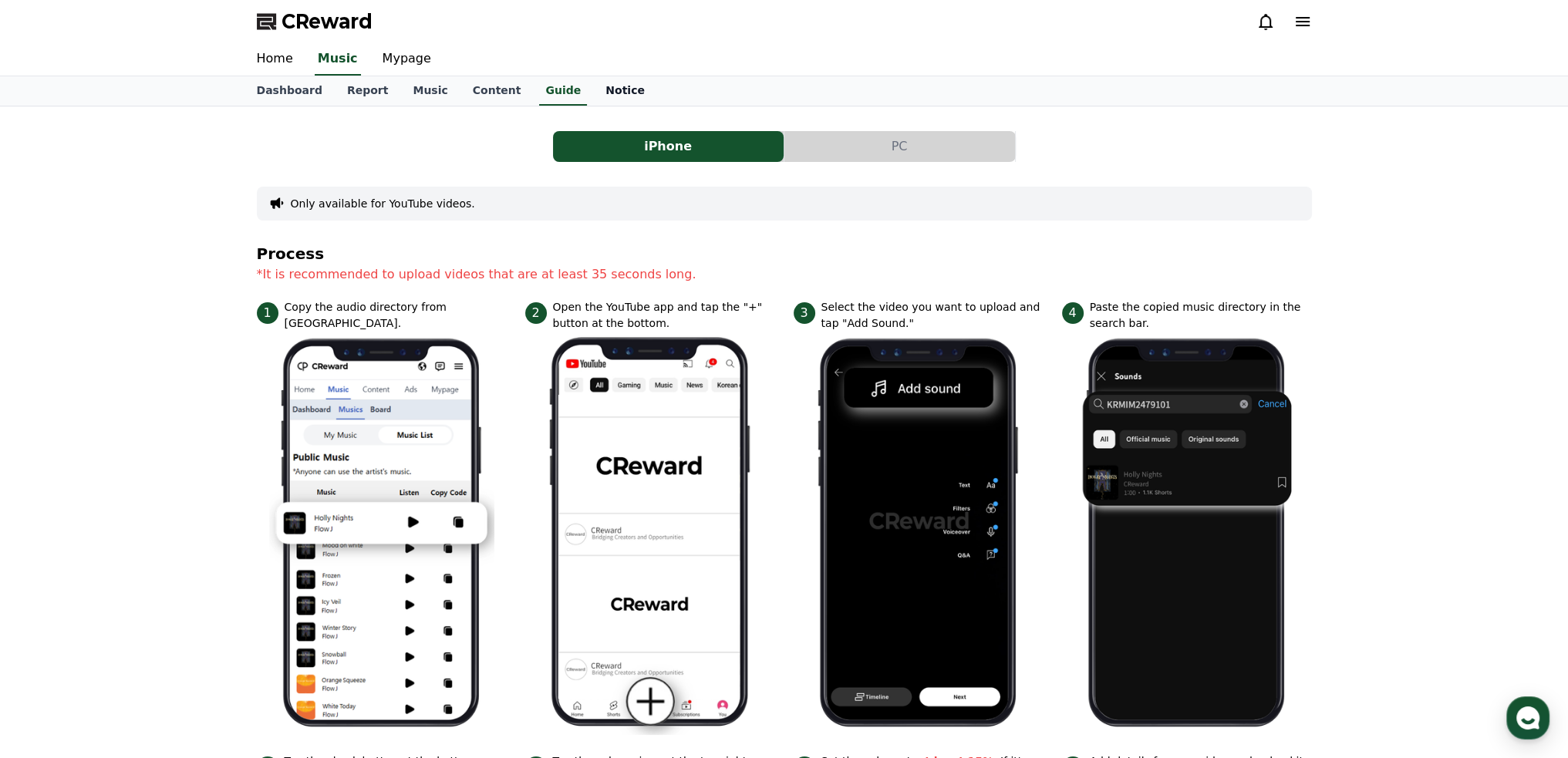
click at [593, 91] on link "Notice" at bounding box center [625, 91] width 64 height 29
click at [537, 88] on link "Guide" at bounding box center [563, 91] width 60 height 29
click at [279, 64] on link "Home" at bounding box center [274, 59] width 61 height 32
